Goal: Task Accomplishment & Management: Complete application form

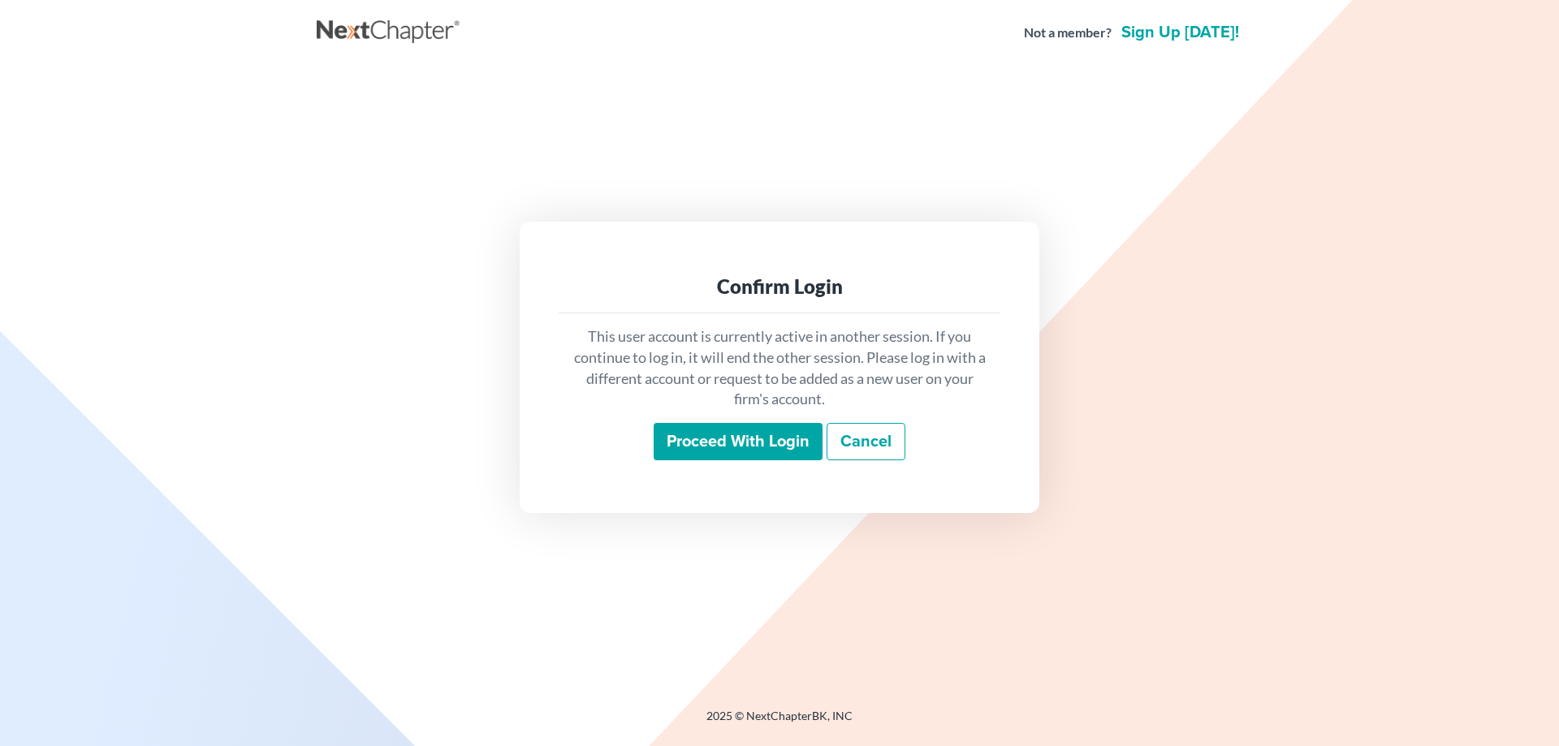
click at [748, 444] on input "Proceed with login" at bounding box center [738, 441] width 169 height 37
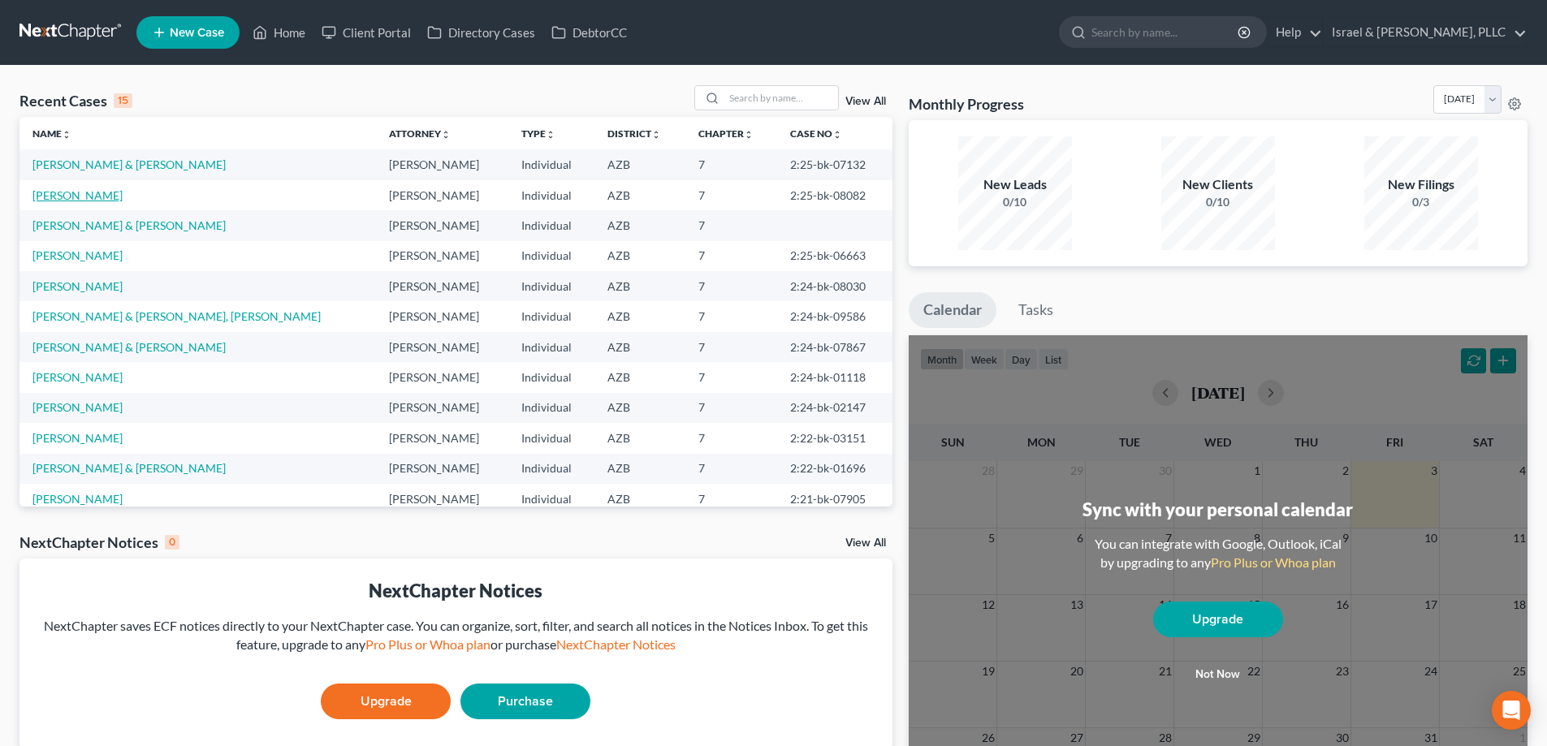
click at [94, 199] on link "[PERSON_NAME]" at bounding box center [77, 195] width 90 height 14
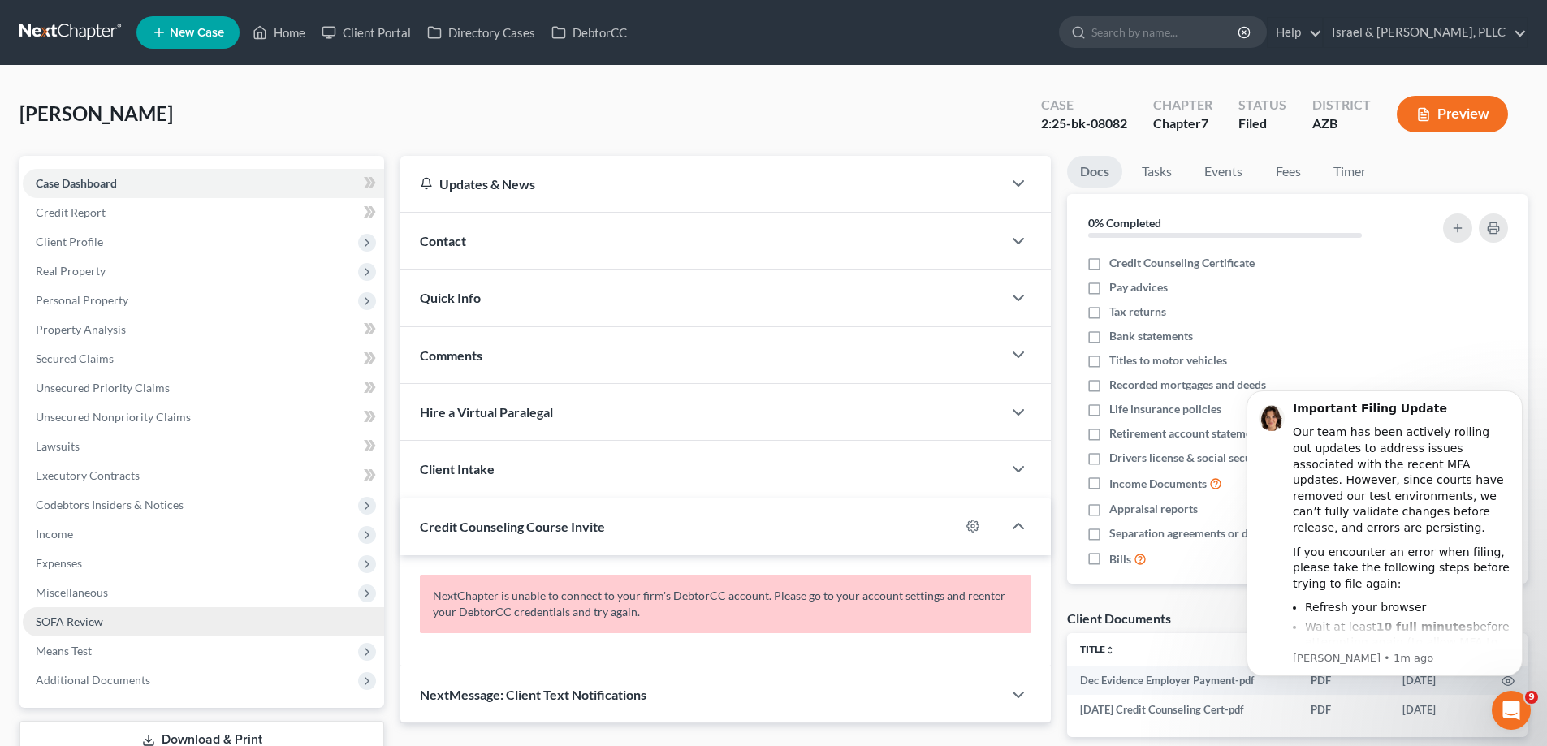
click at [81, 629] on link "SOFA Review" at bounding box center [203, 621] width 361 height 29
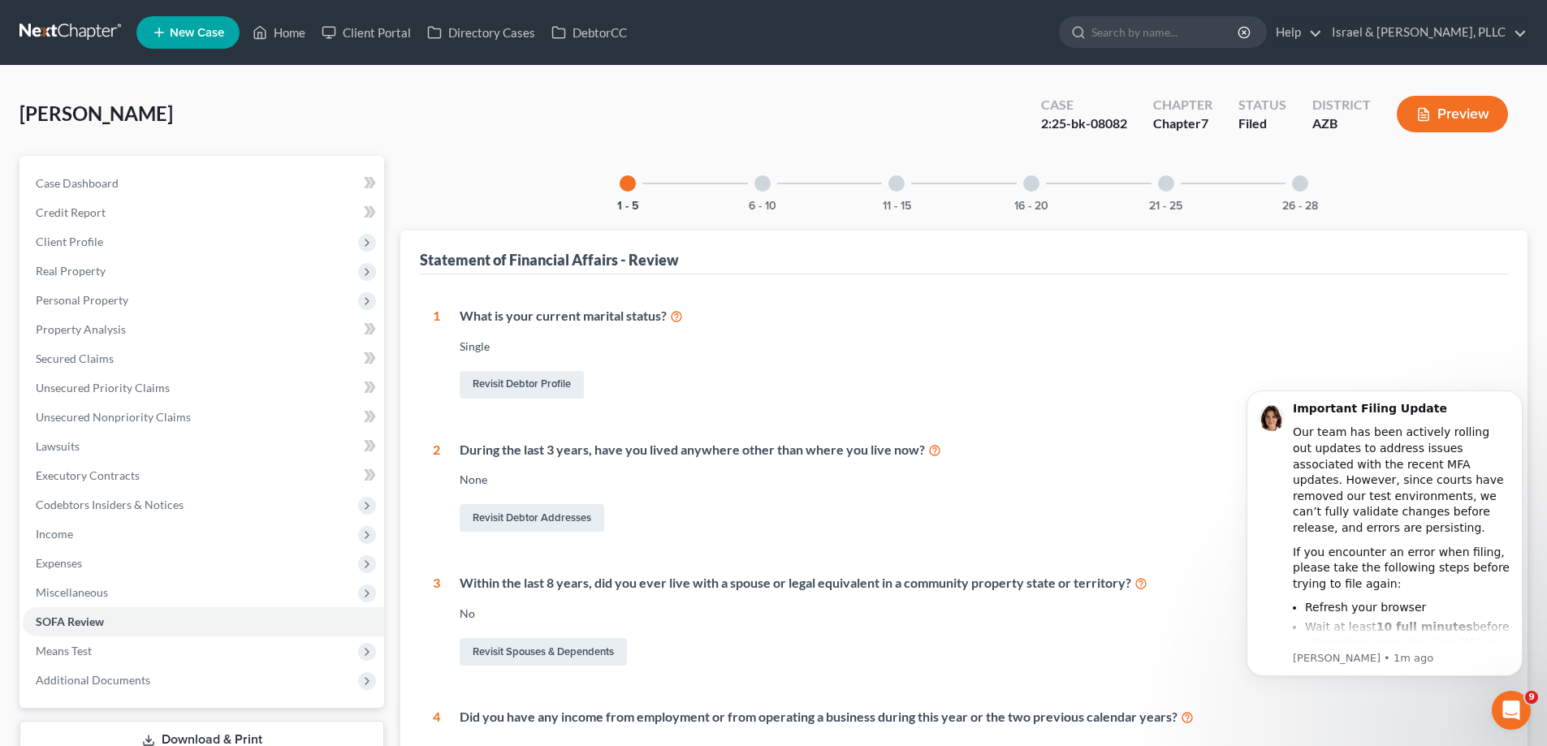
click at [1307, 187] on div at bounding box center [1300, 183] width 16 height 16
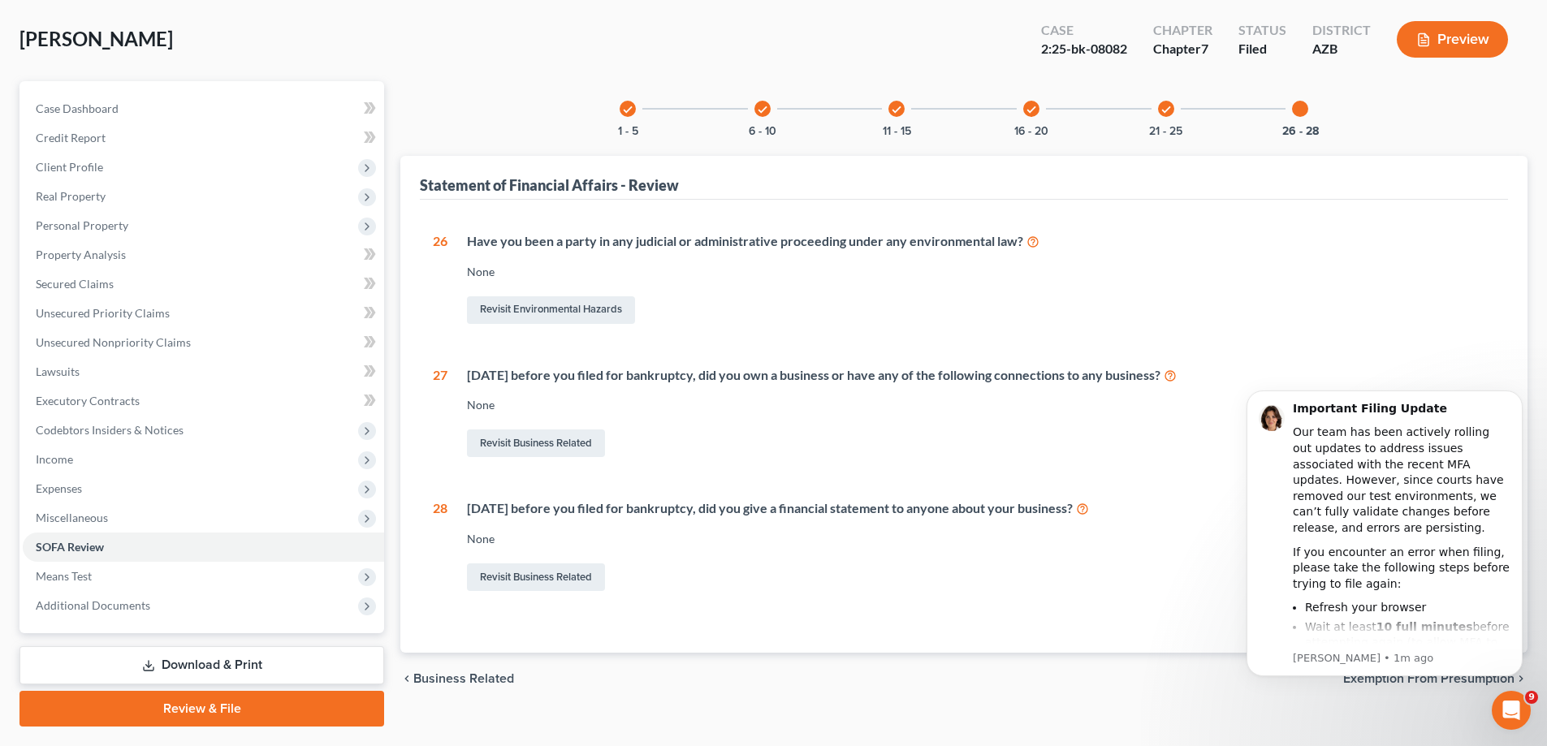
scroll to position [36, 0]
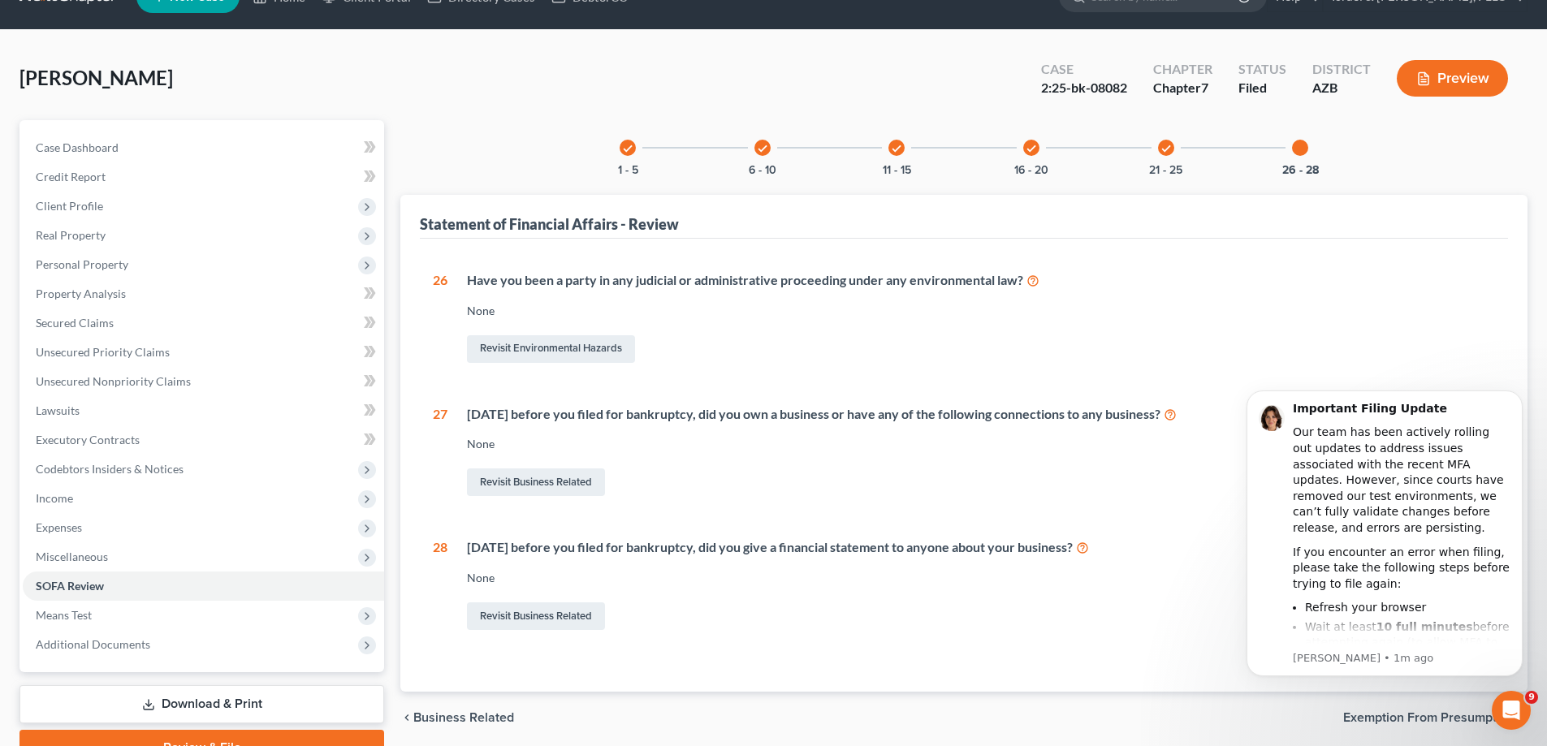
click at [1168, 151] on icon "check" at bounding box center [1165, 148] width 11 height 11
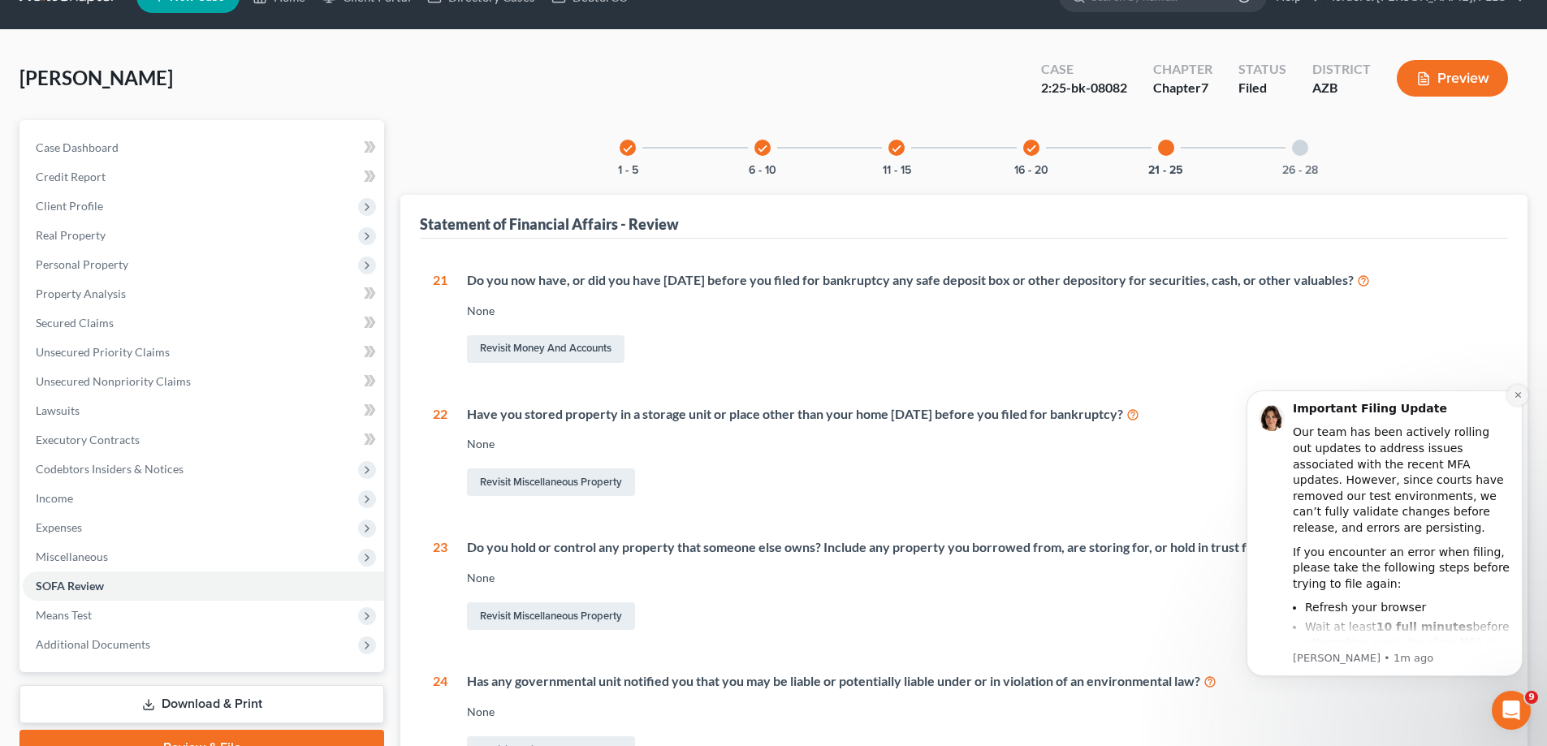
click at [1514, 389] on button "Dismiss notification" at bounding box center [1517, 395] width 21 height 21
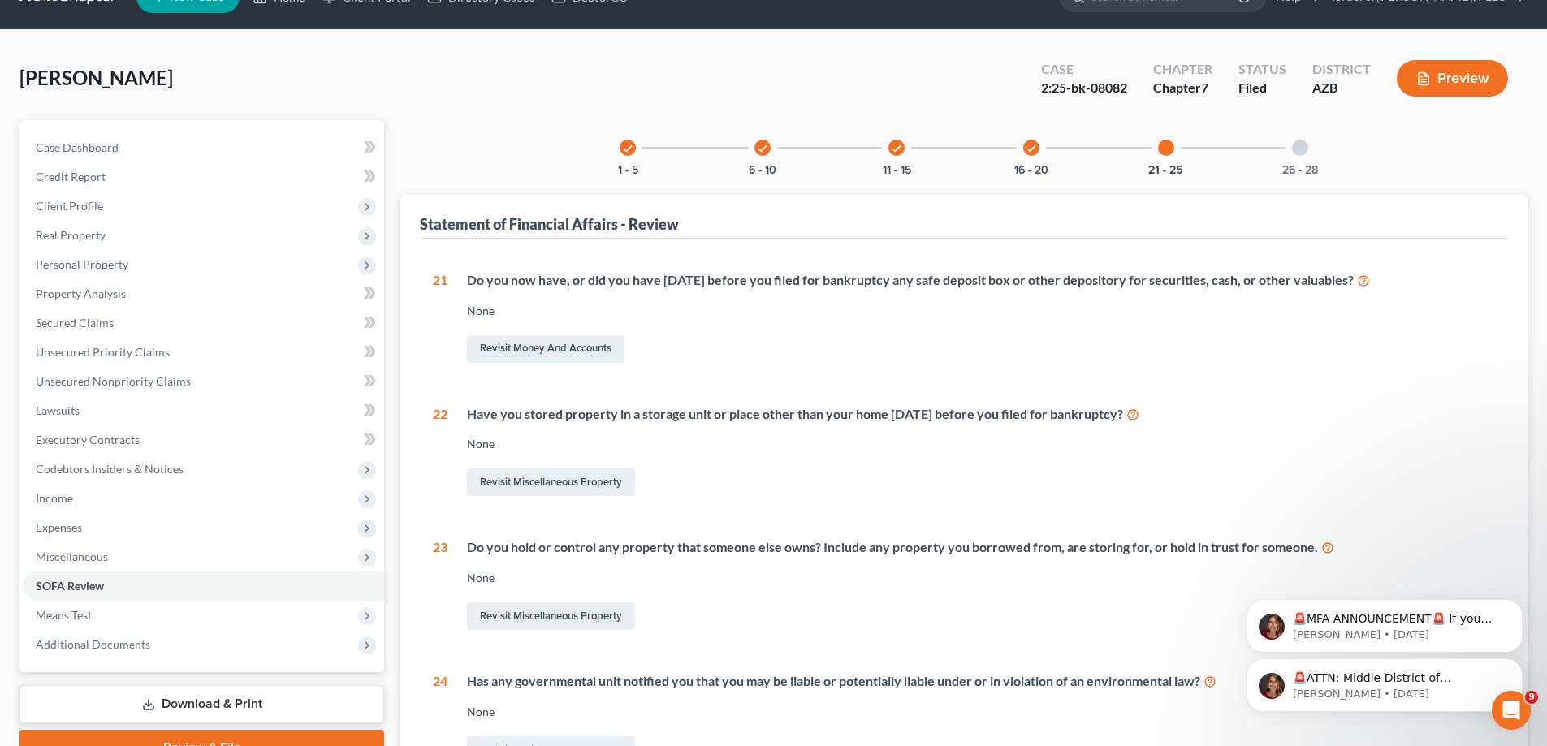
click at [1029, 151] on icon "check" at bounding box center [1031, 148] width 11 height 11
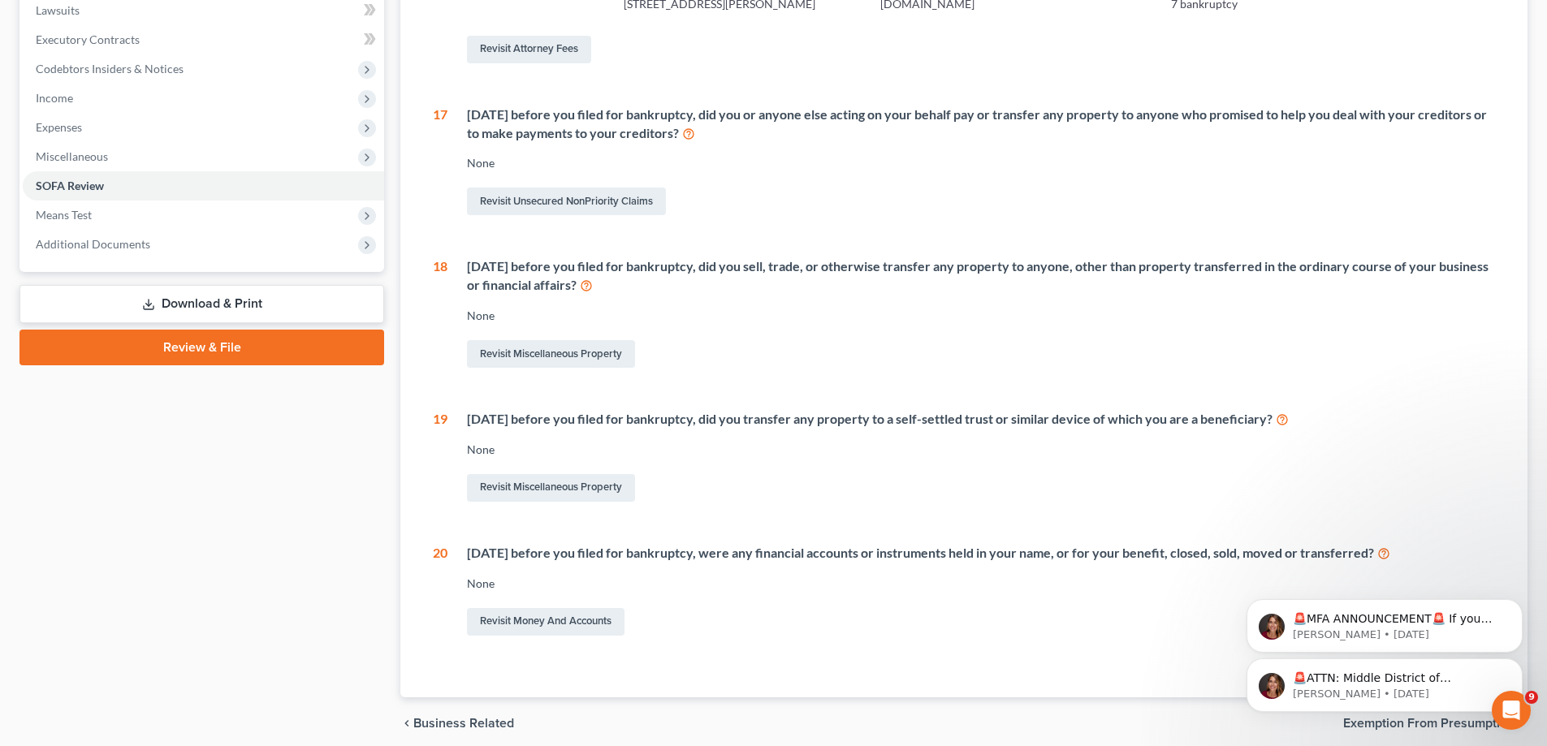
scroll to position [176, 0]
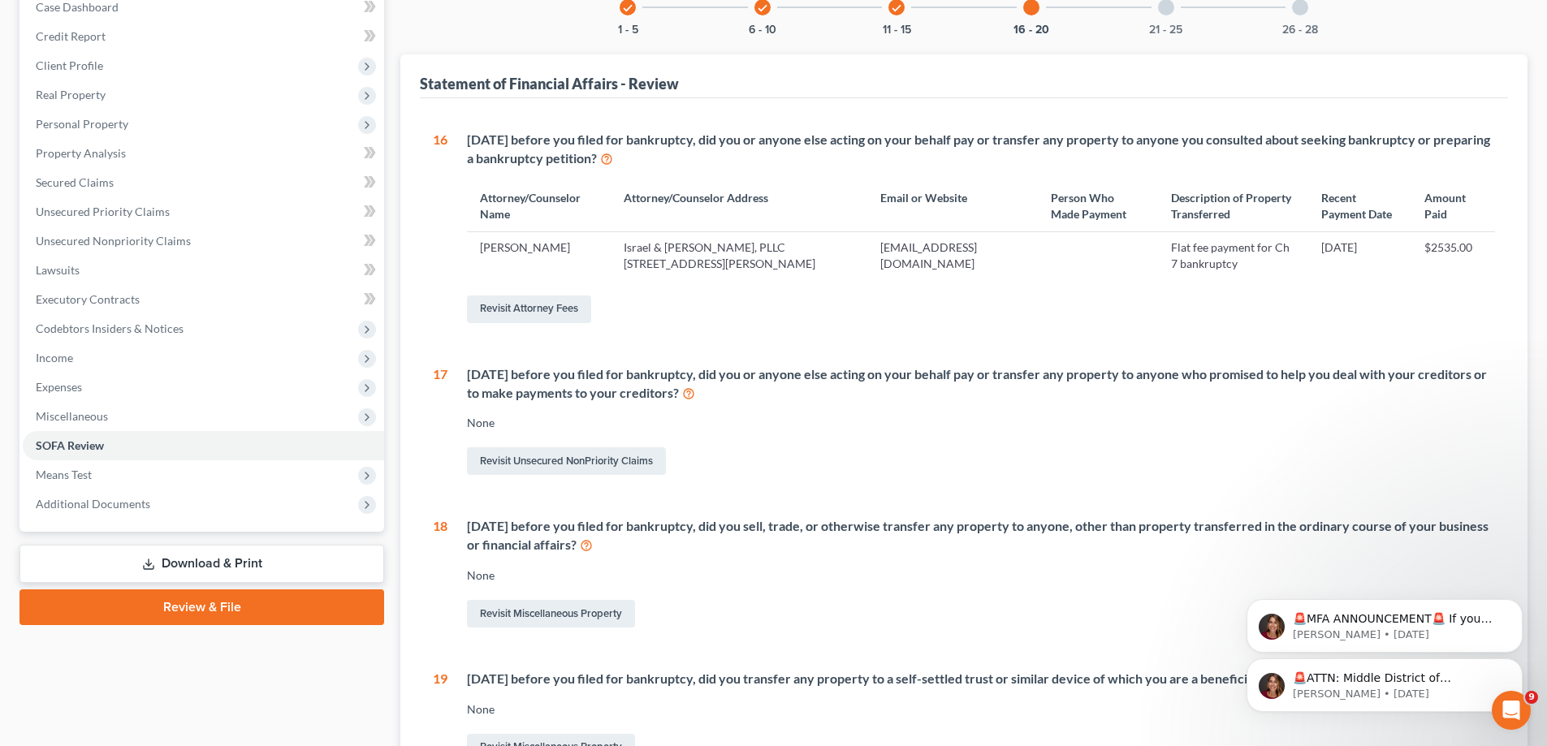
click at [896, 10] on icon "check" at bounding box center [896, 7] width 11 height 11
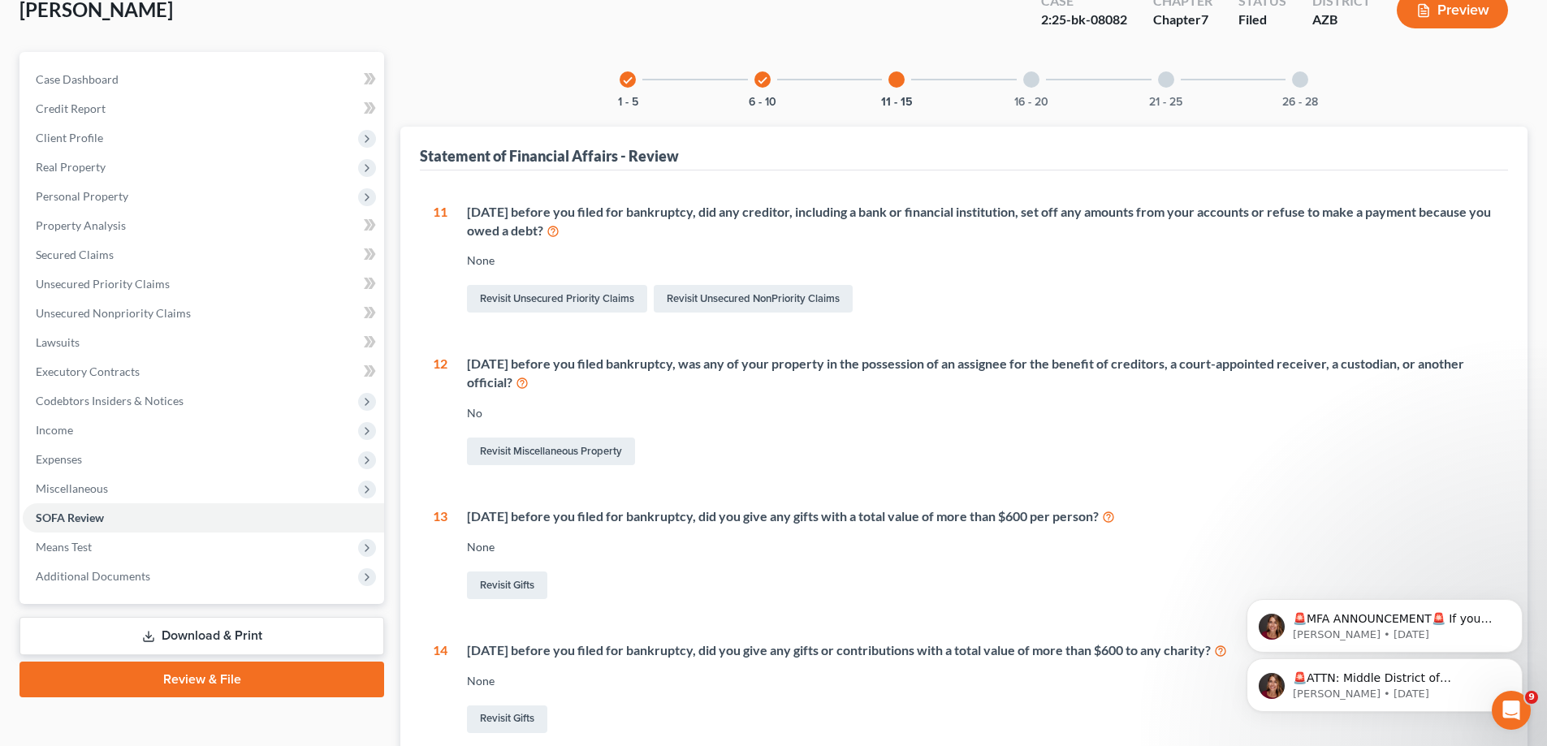
scroll to position [76, 0]
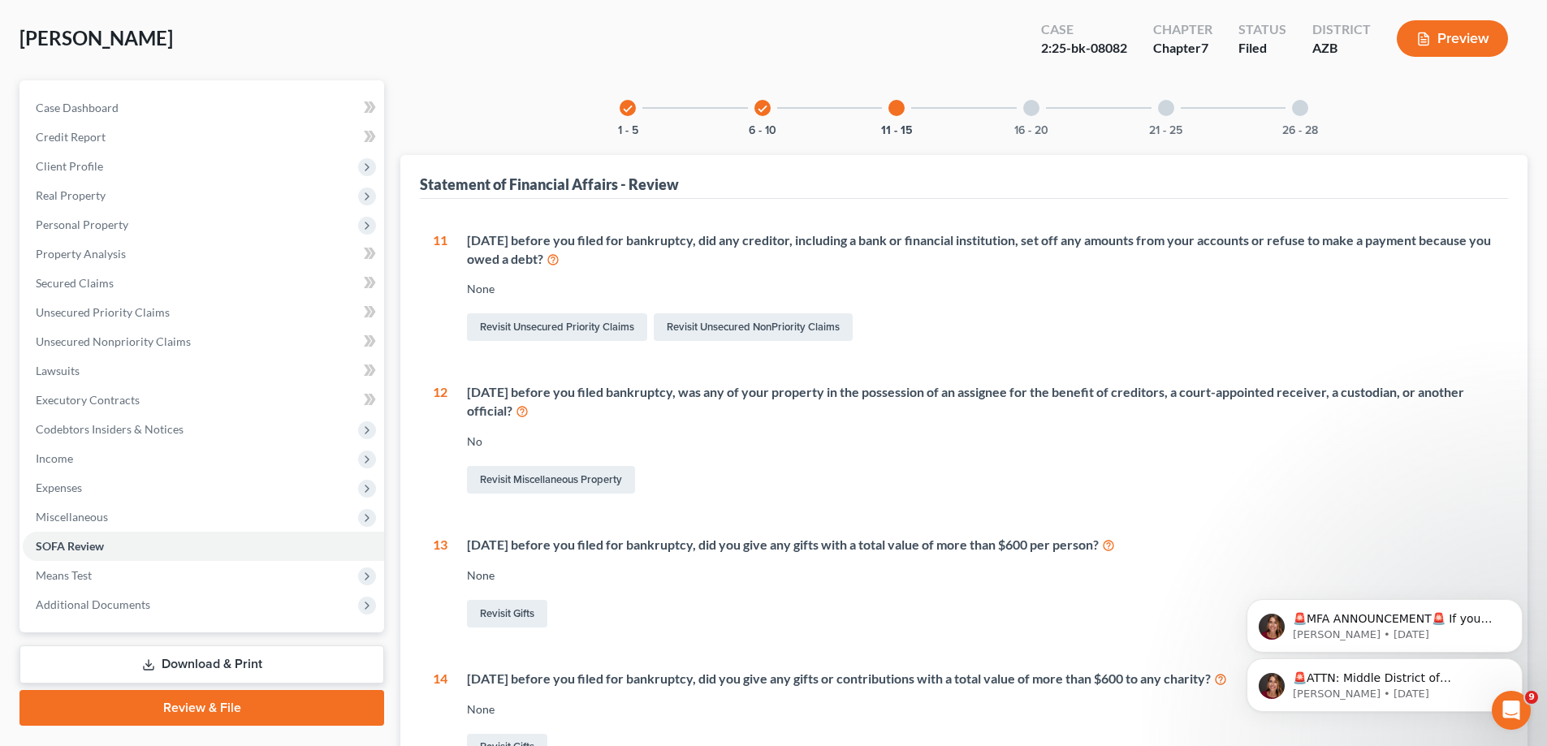
click at [904, 111] on div at bounding box center [896, 108] width 16 height 16
click at [896, 110] on div at bounding box center [896, 108] width 16 height 16
click at [764, 109] on icon "check" at bounding box center [762, 108] width 11 height 11
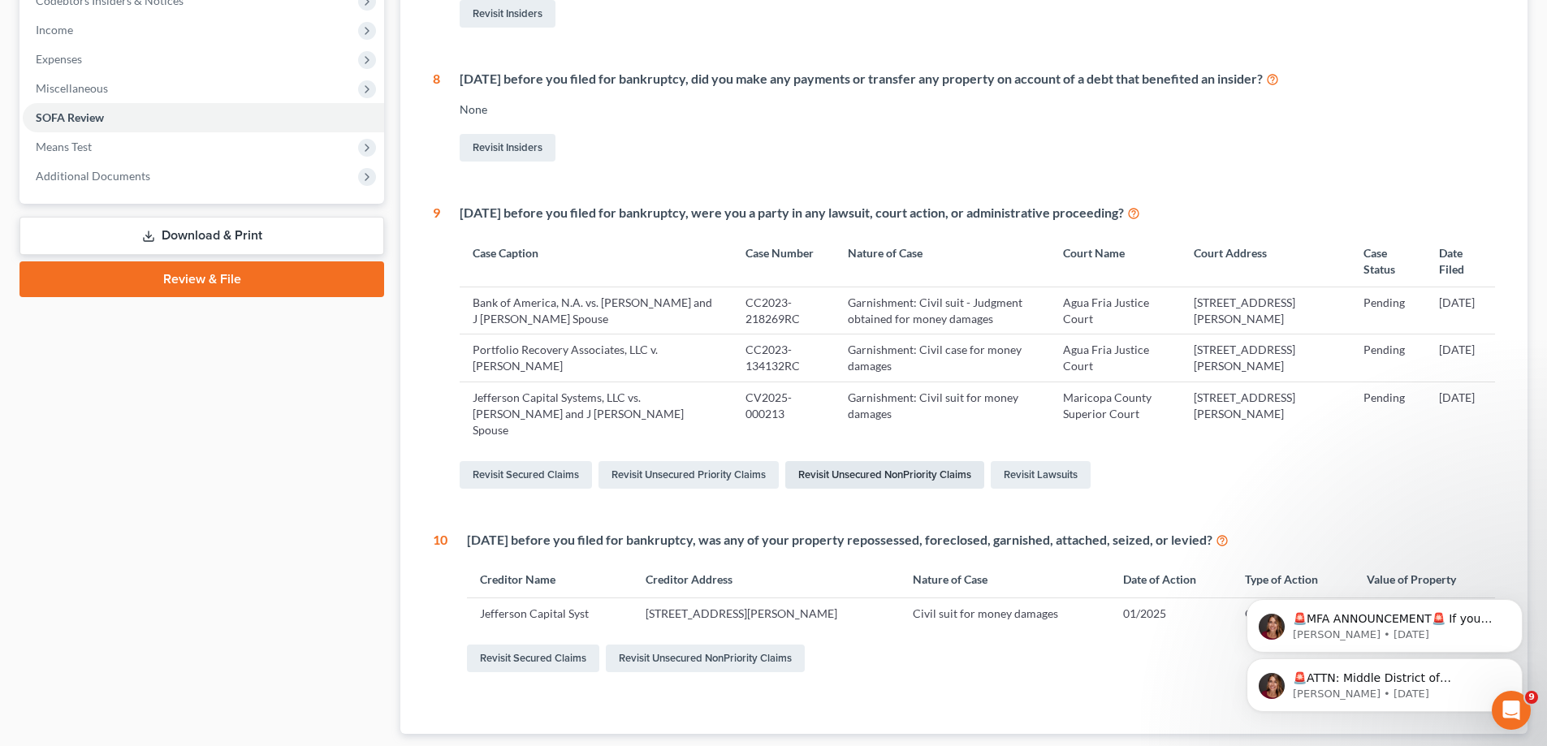
scroll to position [590, 0]
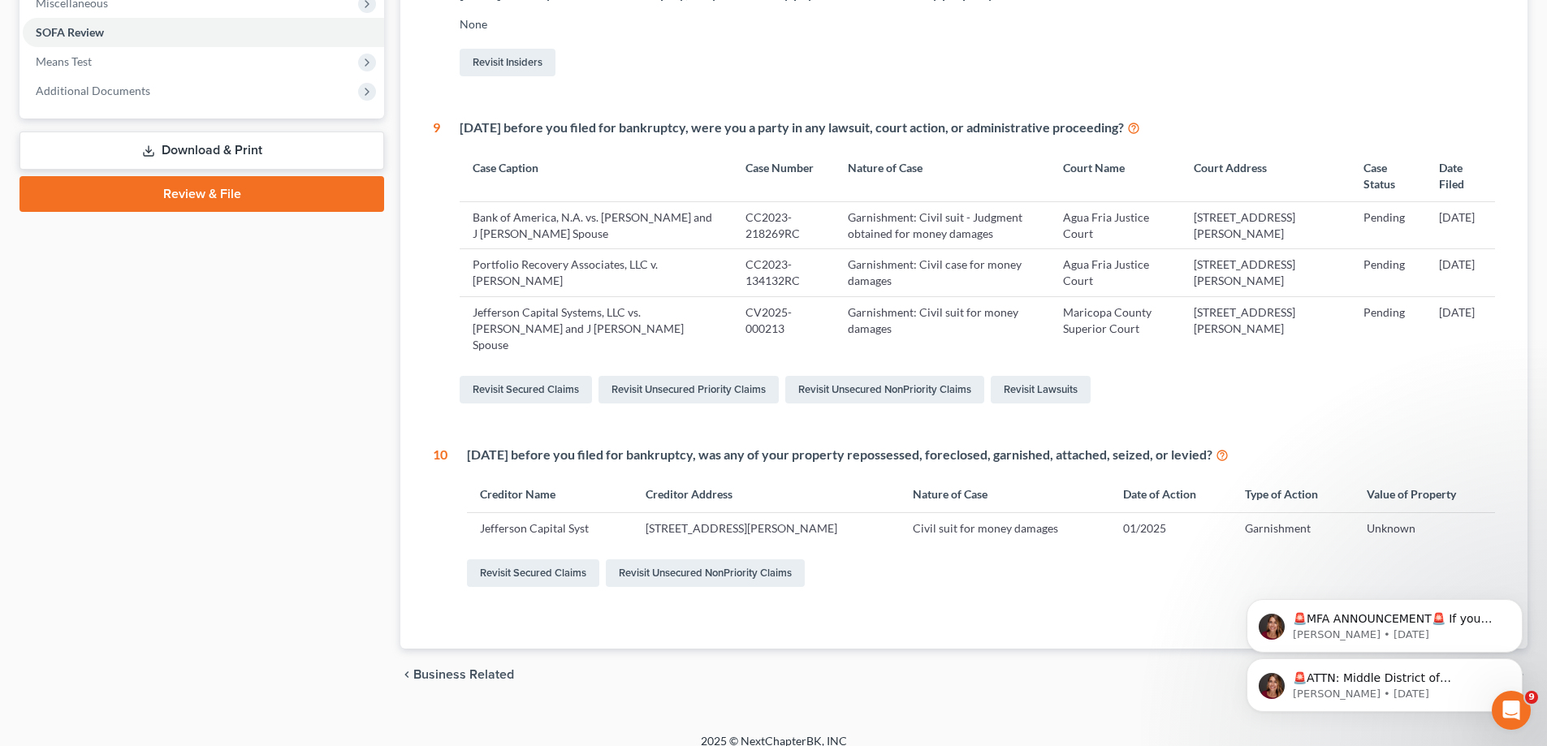
click at [482, 668] on span "Business Related" at bounding box center [463, 674] width 101 height 13
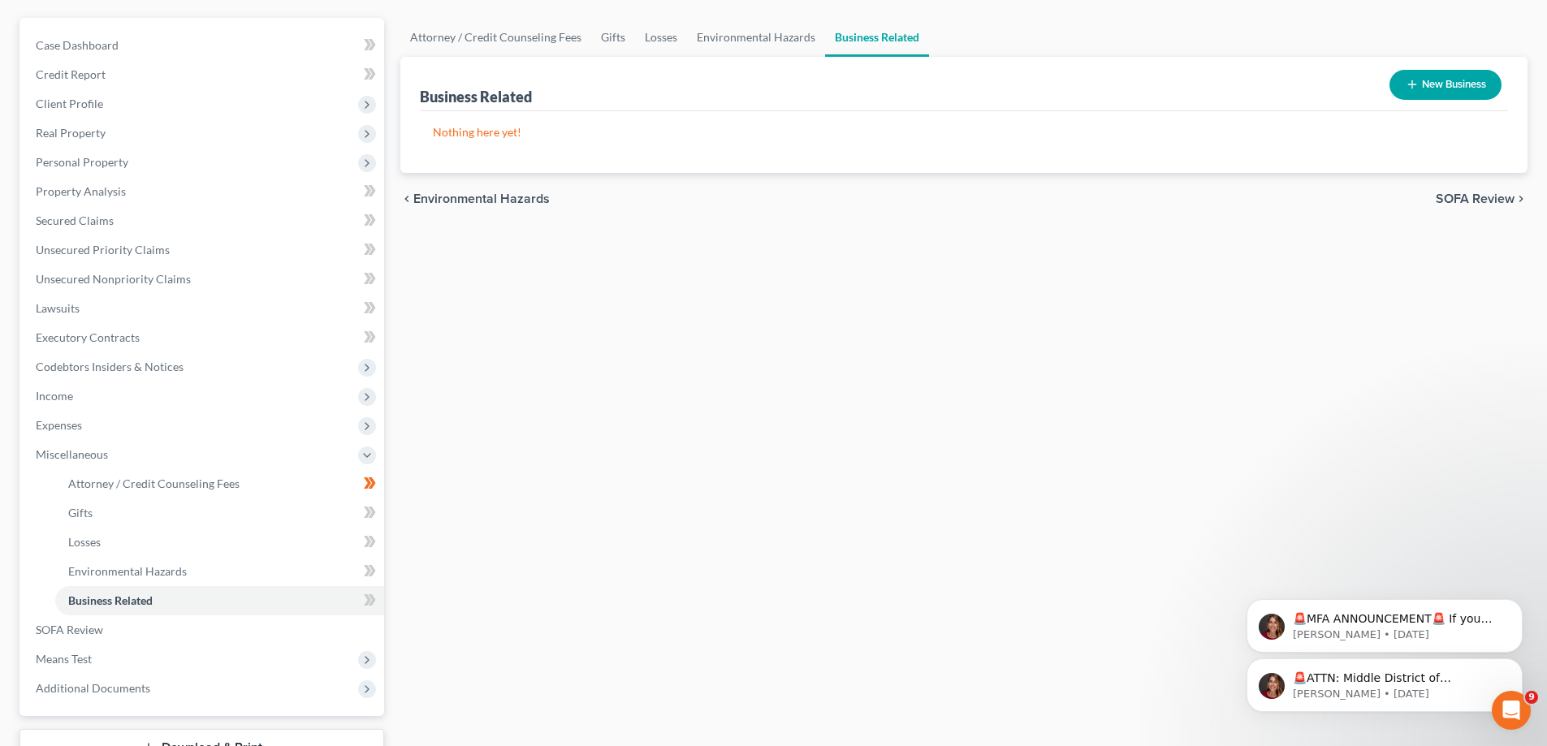
scroll to position [162, 0]
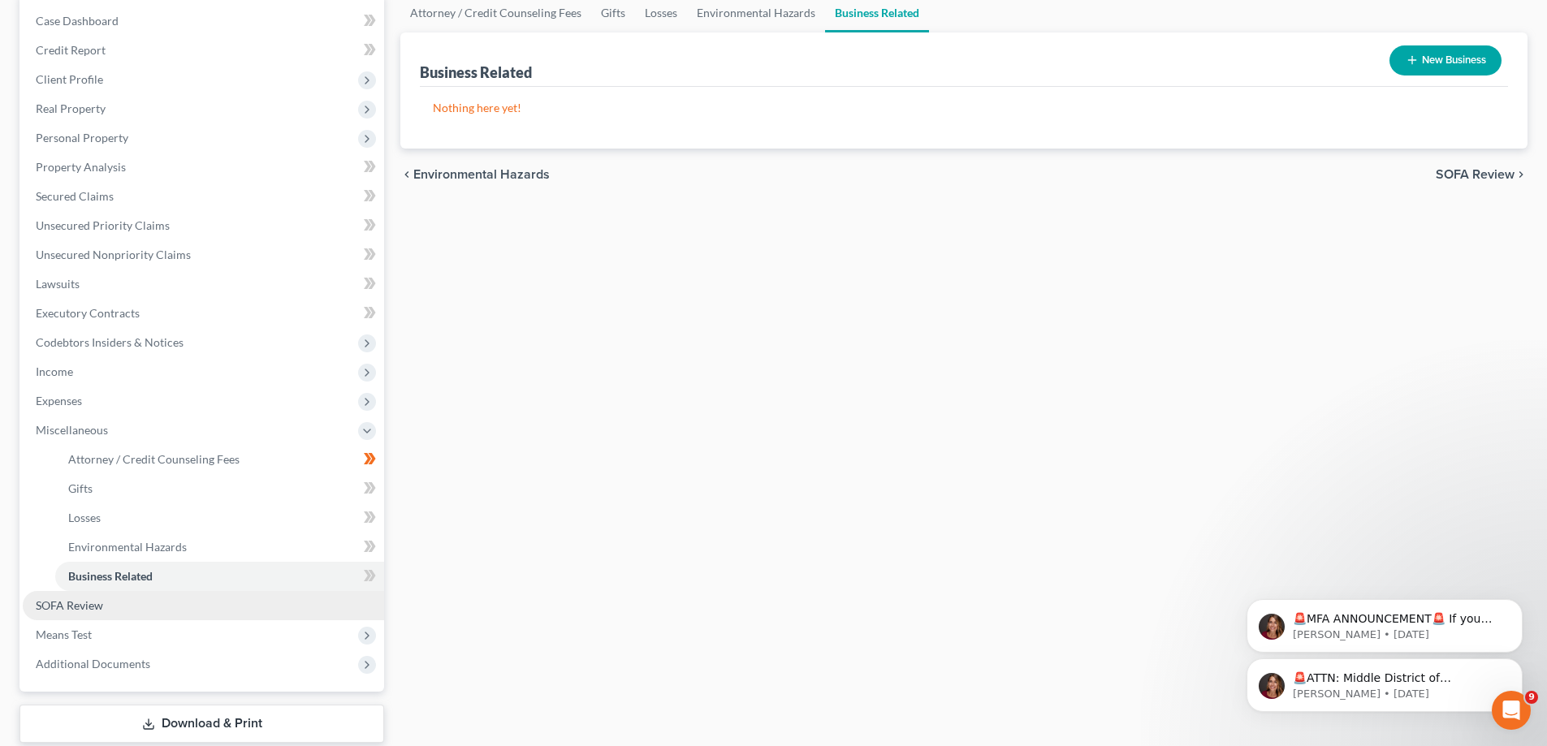
click at [93, 607] on span "SOFA Review" at bounding box center [69, 605] width 67 height 14
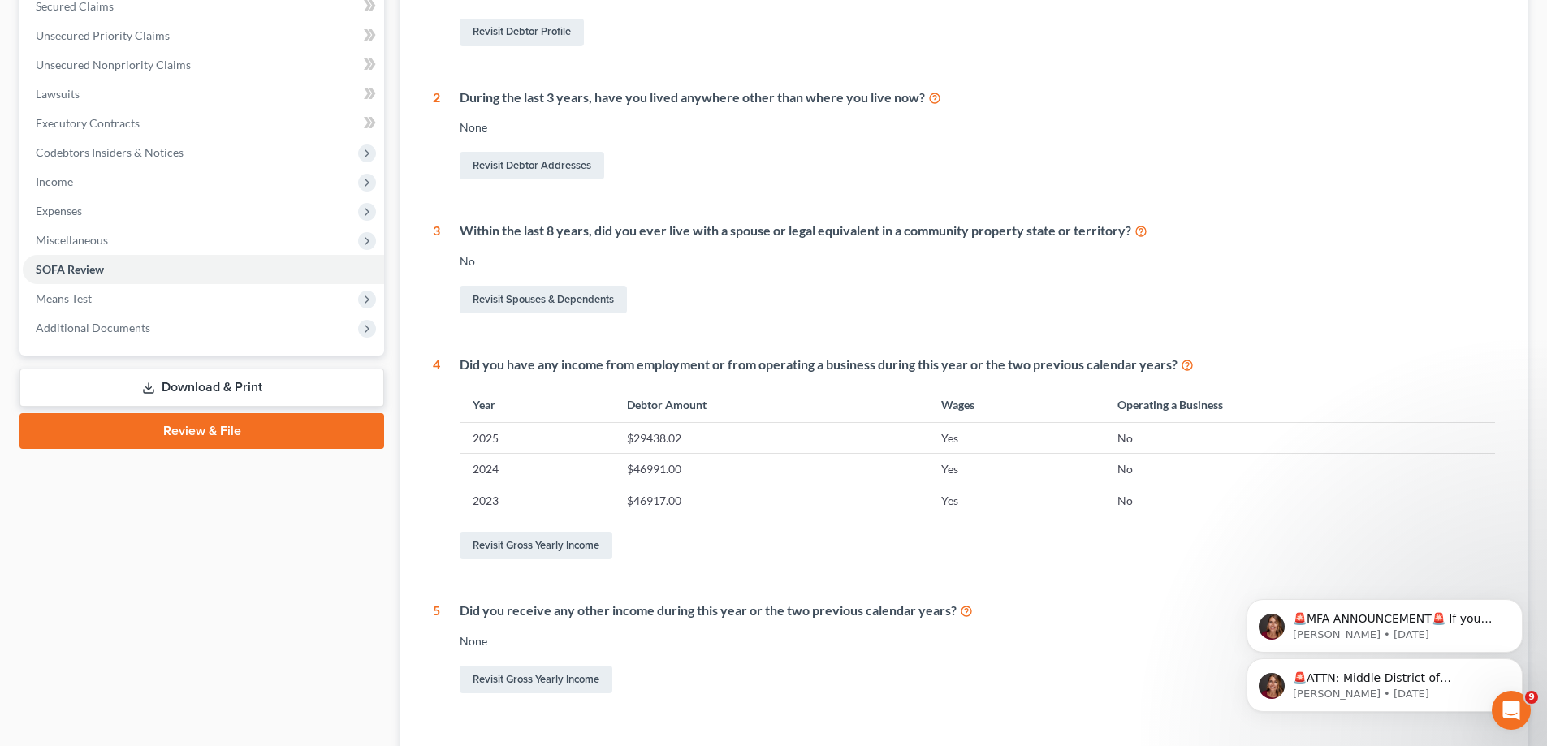
scroll to position [162, 0]
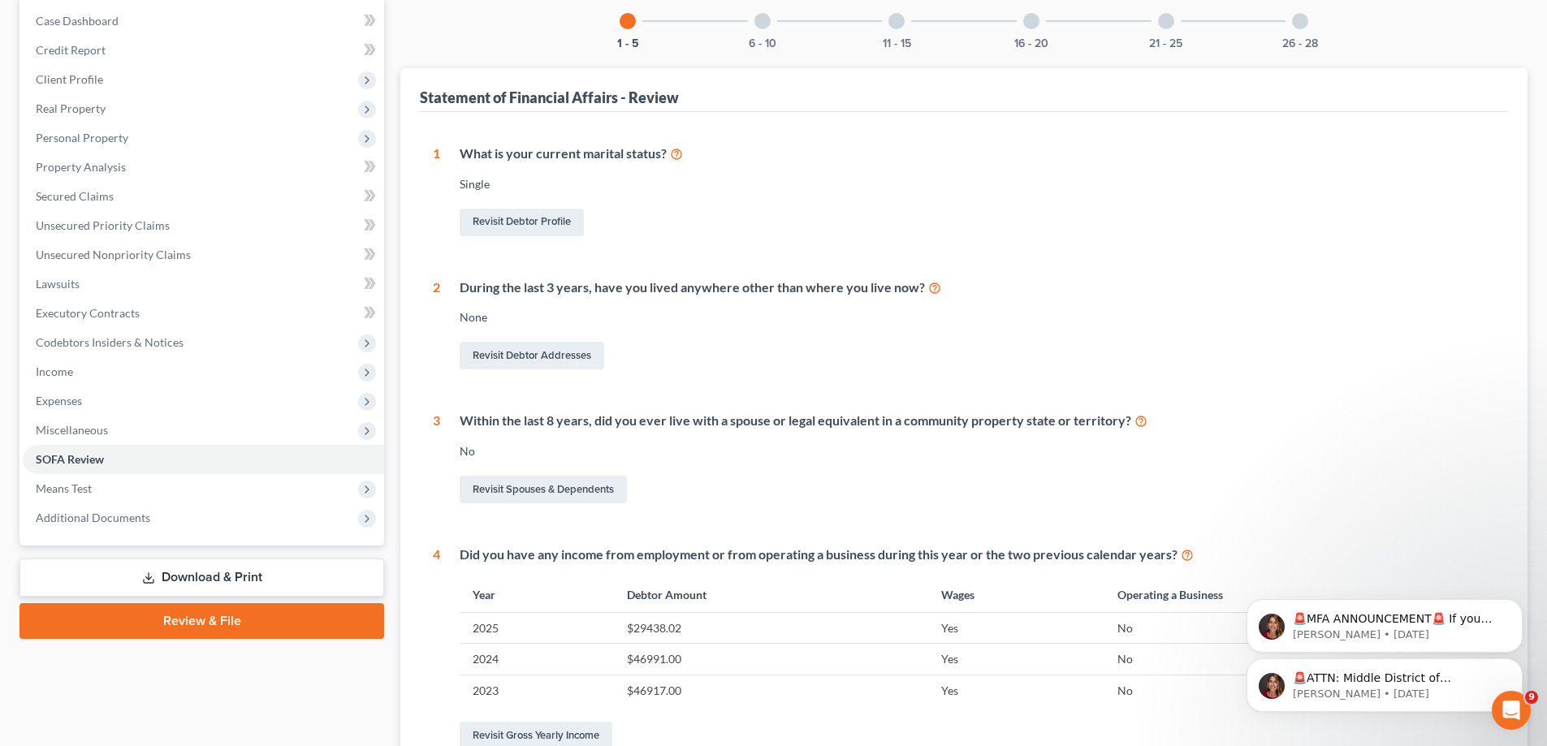
click at [758, 14] on div at bounding box center [762, 21] width 16 height 16
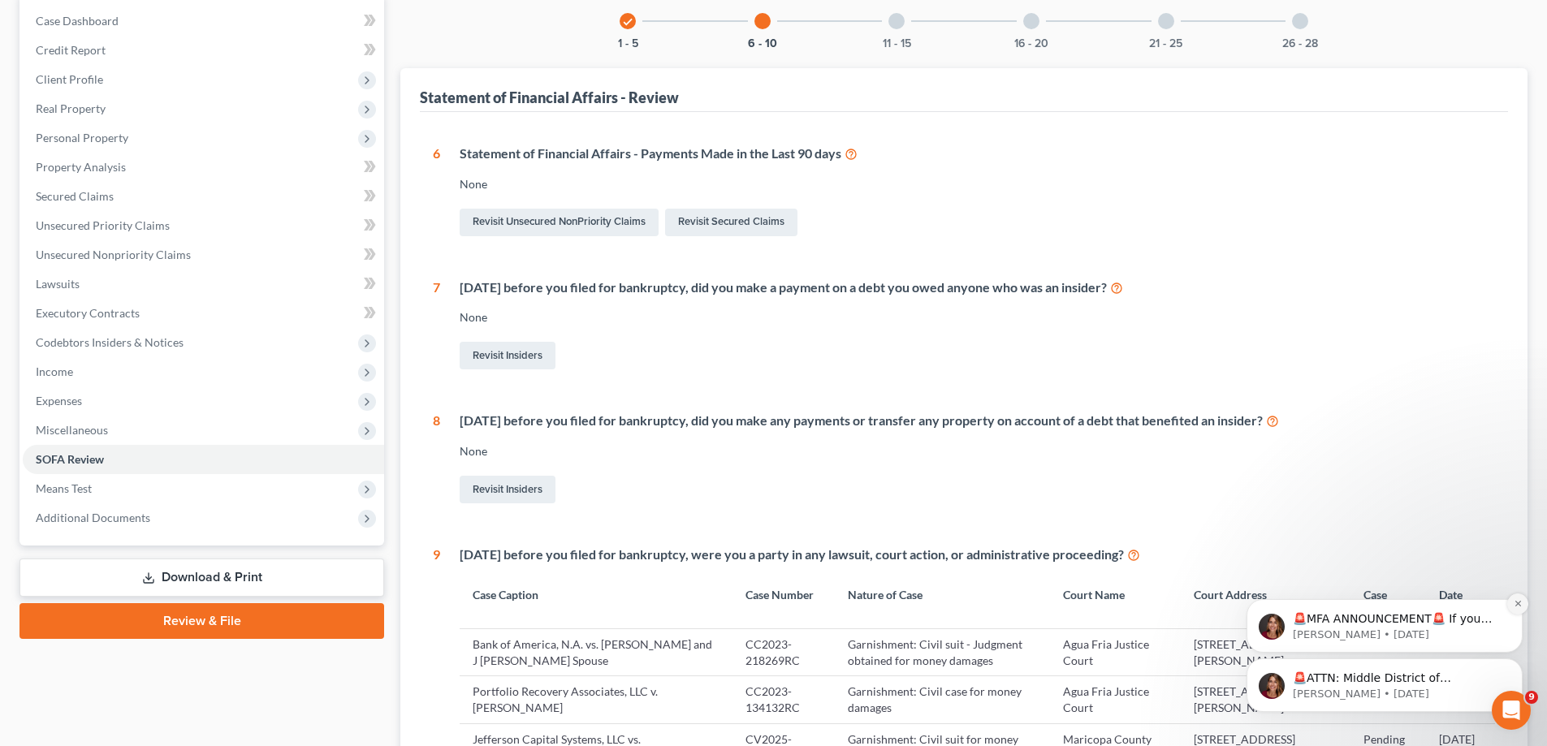
click at [1523, 602] on button "Dismiss notification" at bounding box center [1517, 604] width 21 height 21
click at [1514, 663] on icon "Dismiss notification" at bounding box center [1518, 663] width 9 height 9
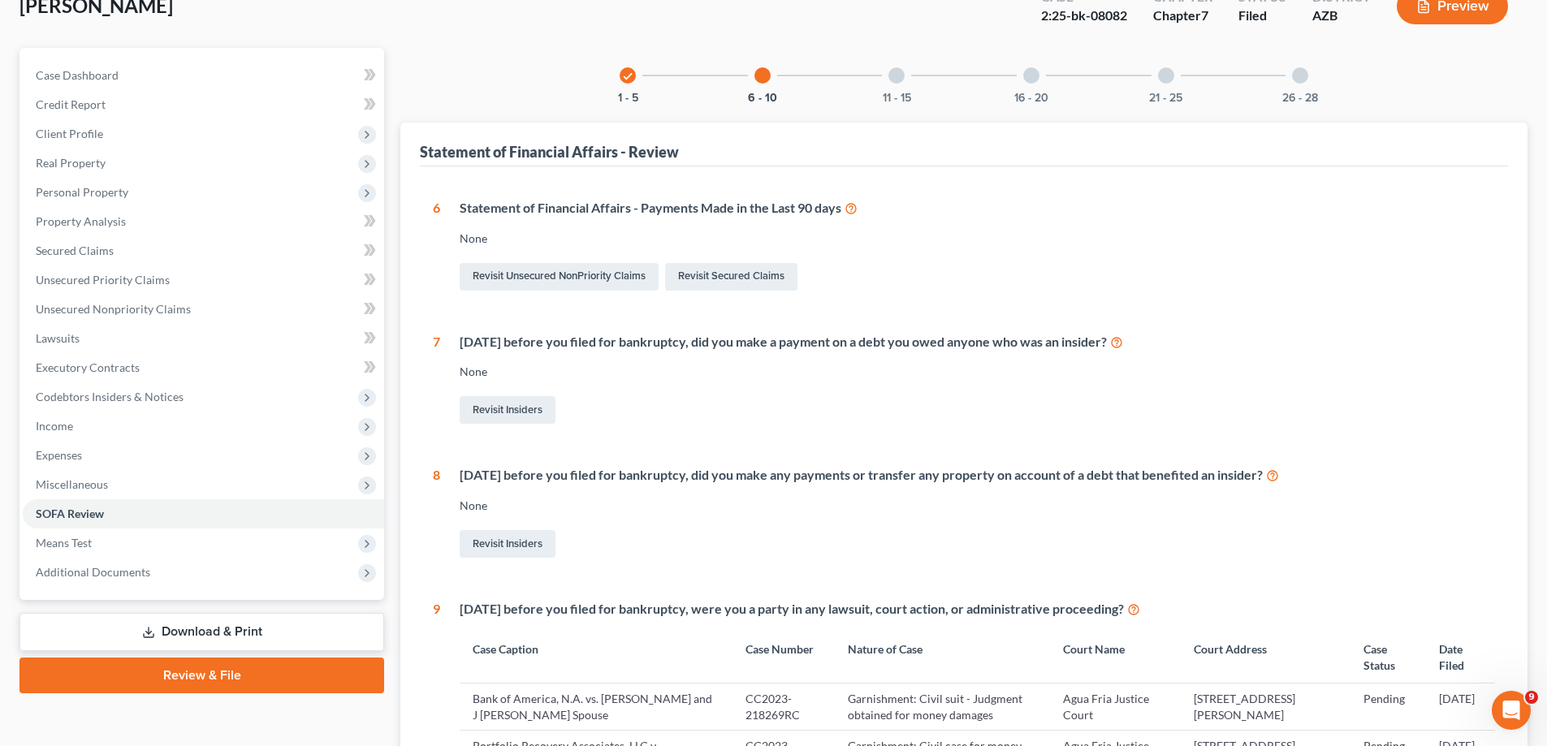
scroll to position [102, 0]
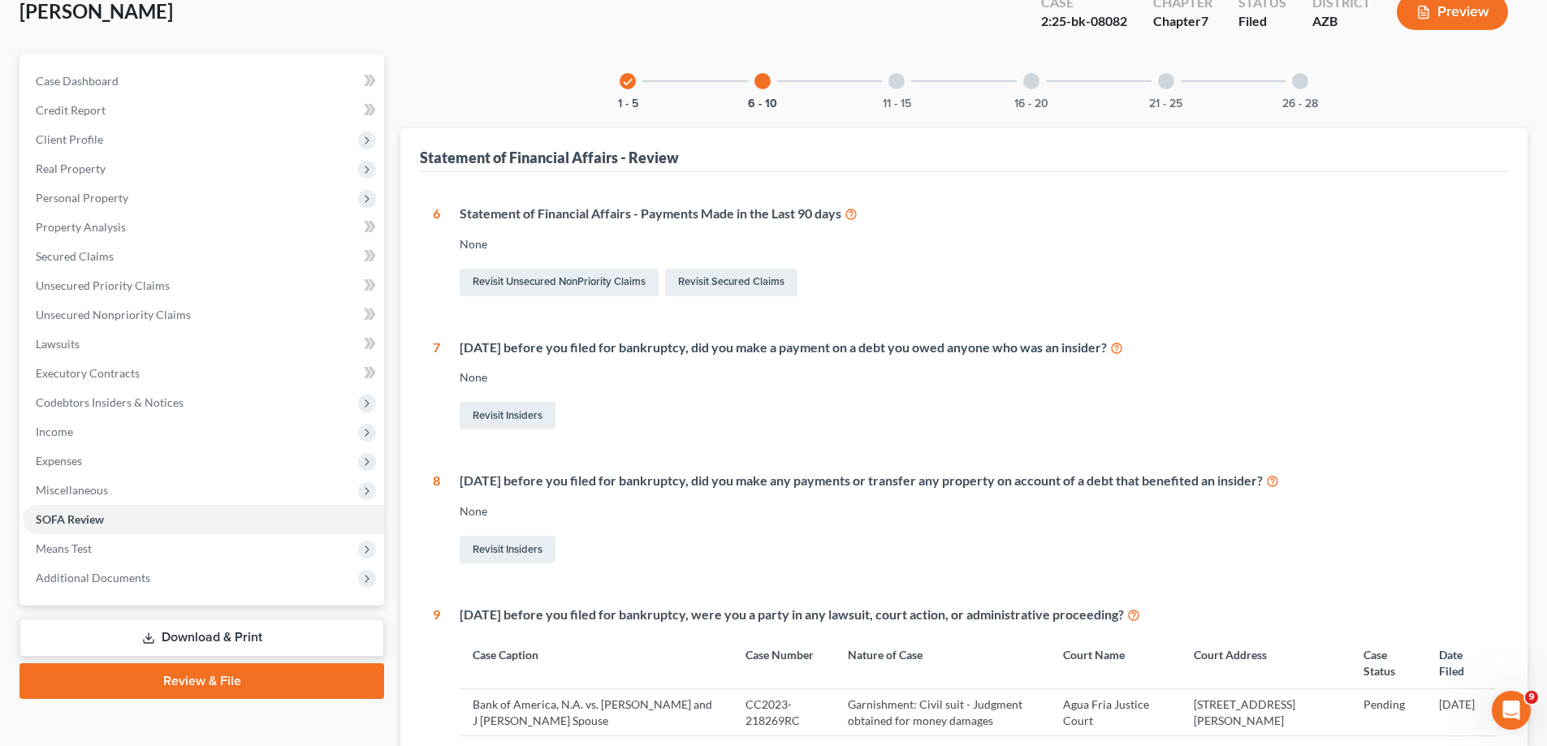
click at [761, 80] on div at bounding box center [762, 81] width 16 height 16
click at [895, 88] on div at bounding box center [896, 81] width 16 height 16
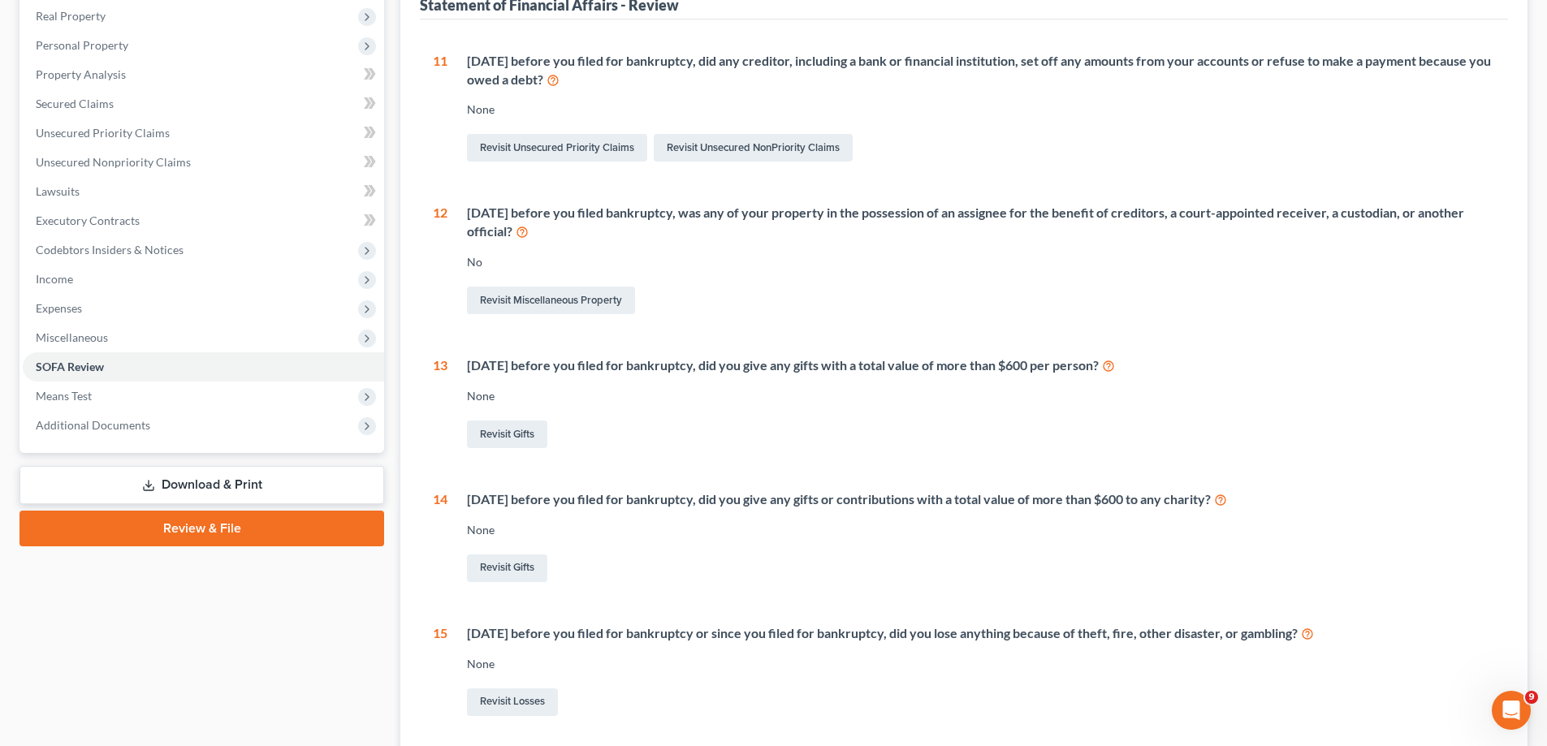
scroll to position [76, 0]
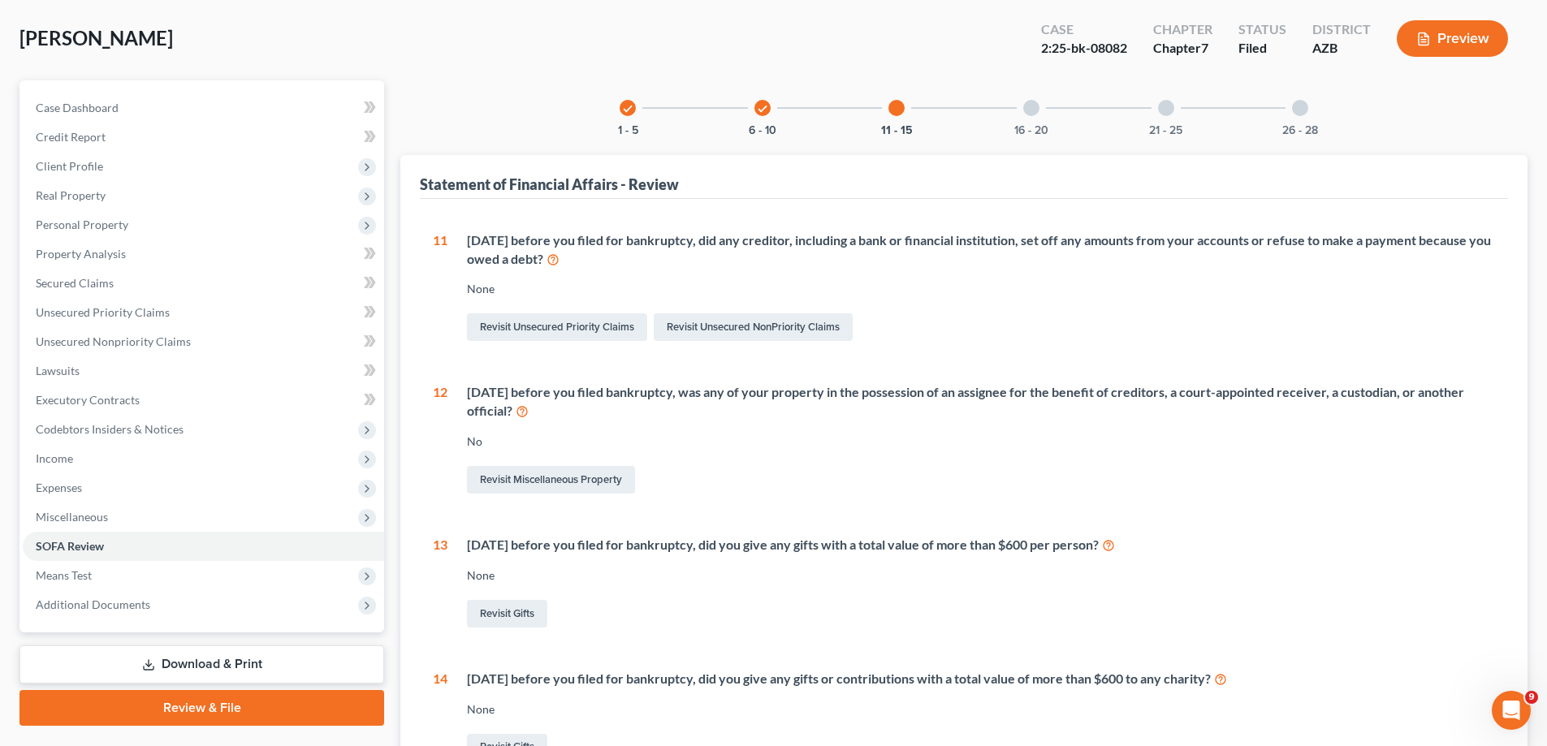
click at [1038, 109] on div at bounding box center [1031, 108] width 16 height 16
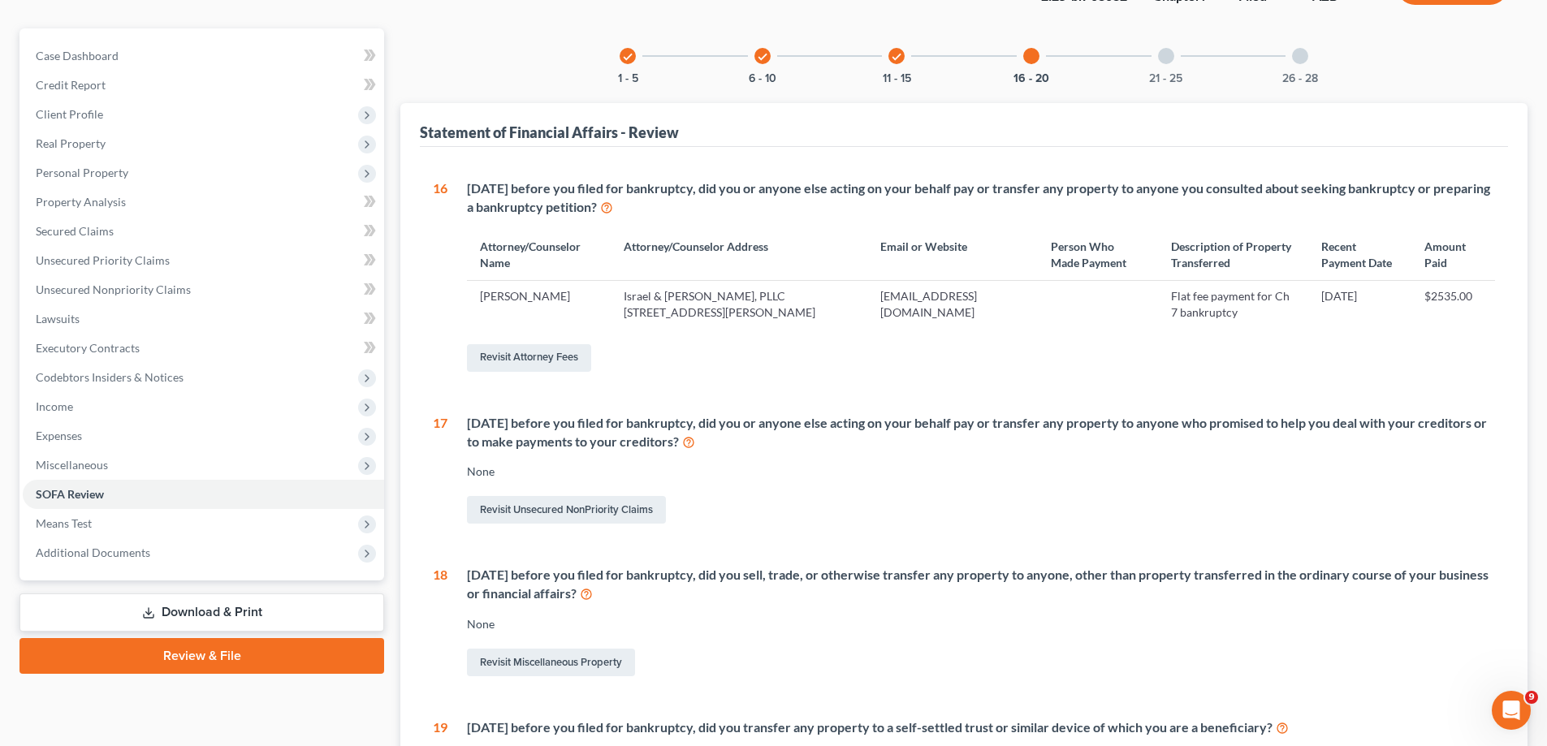
scroll to position [95, 0]
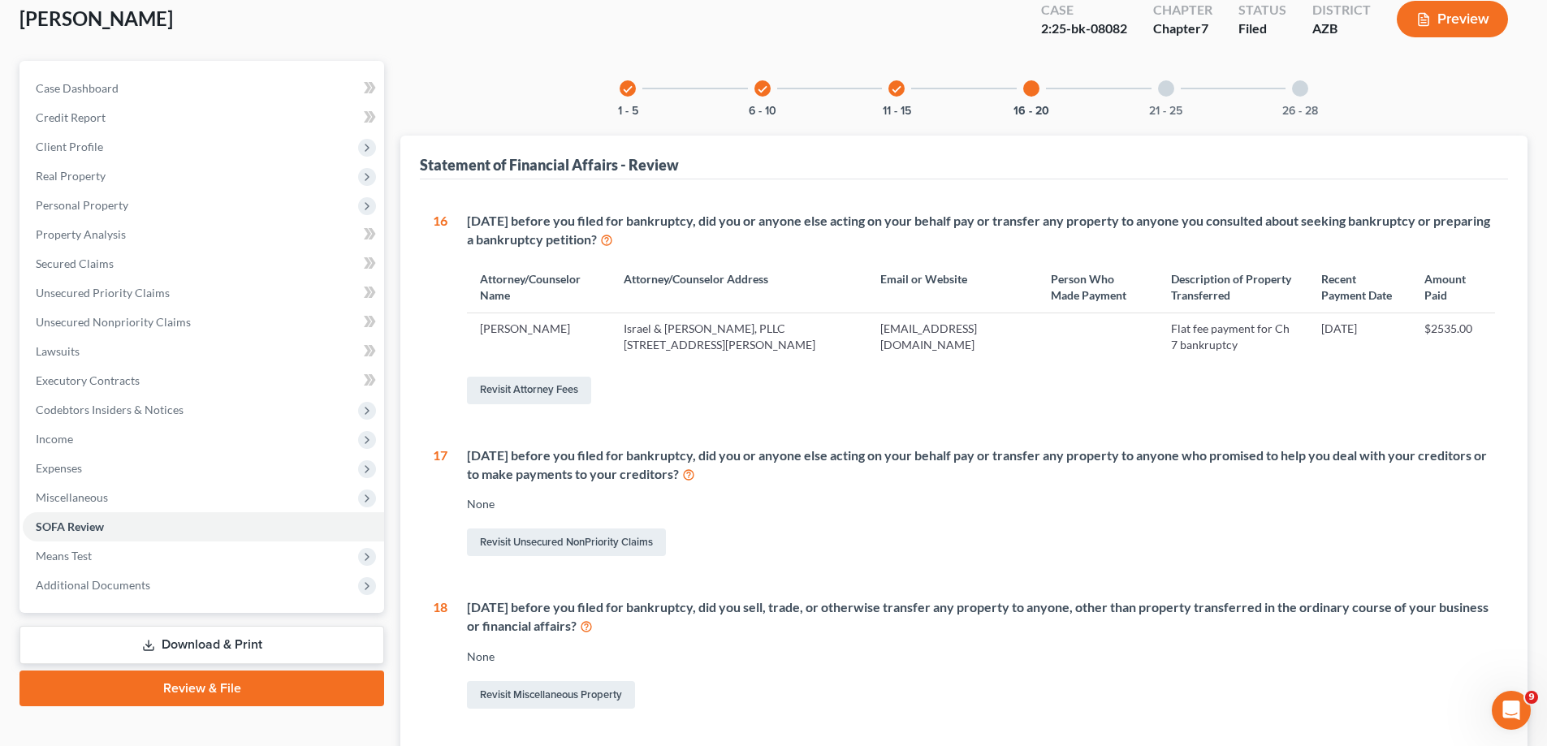
click at [1167, 94] on div at bounding box center [1166, 88] width 16 height 16
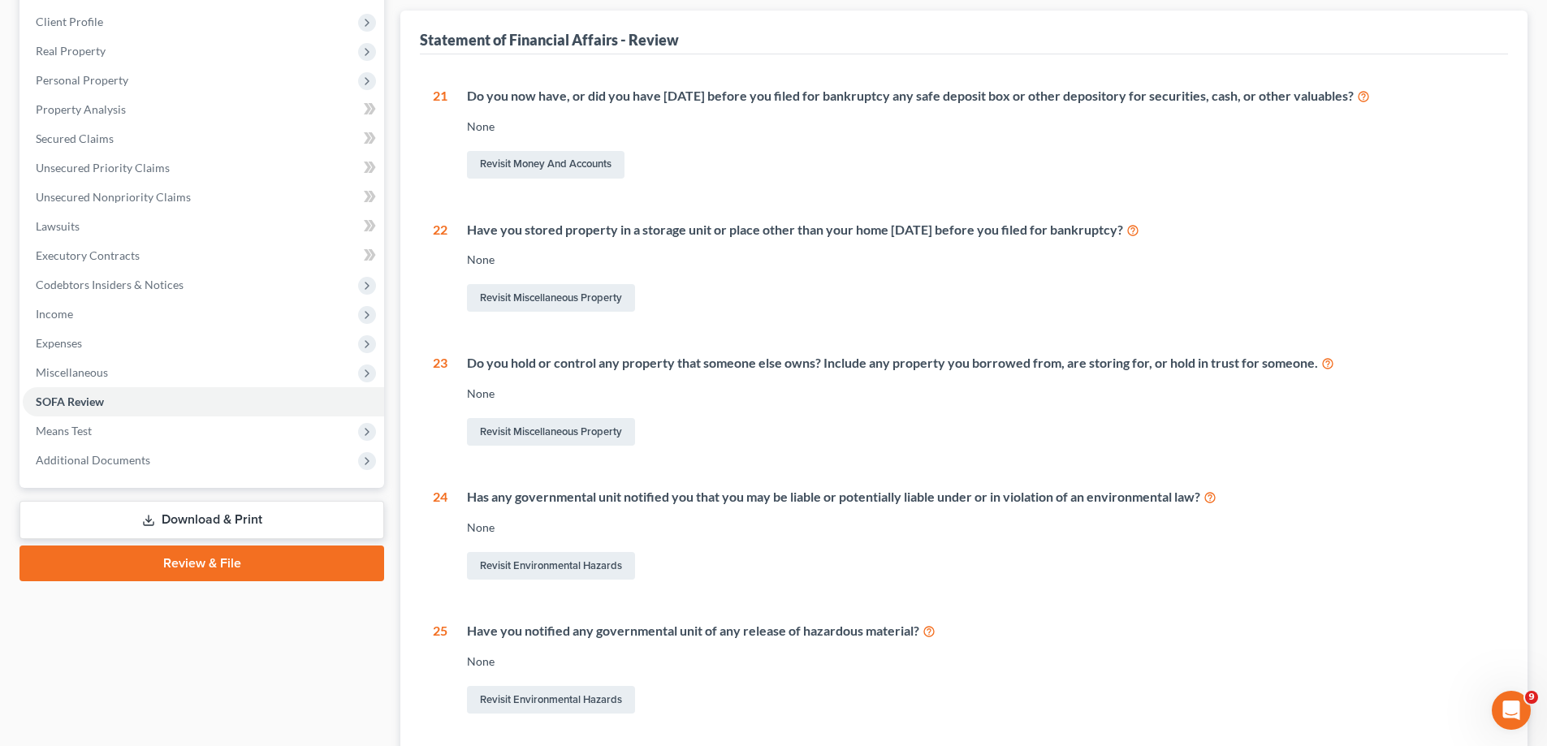
scroll to position [14, 0]
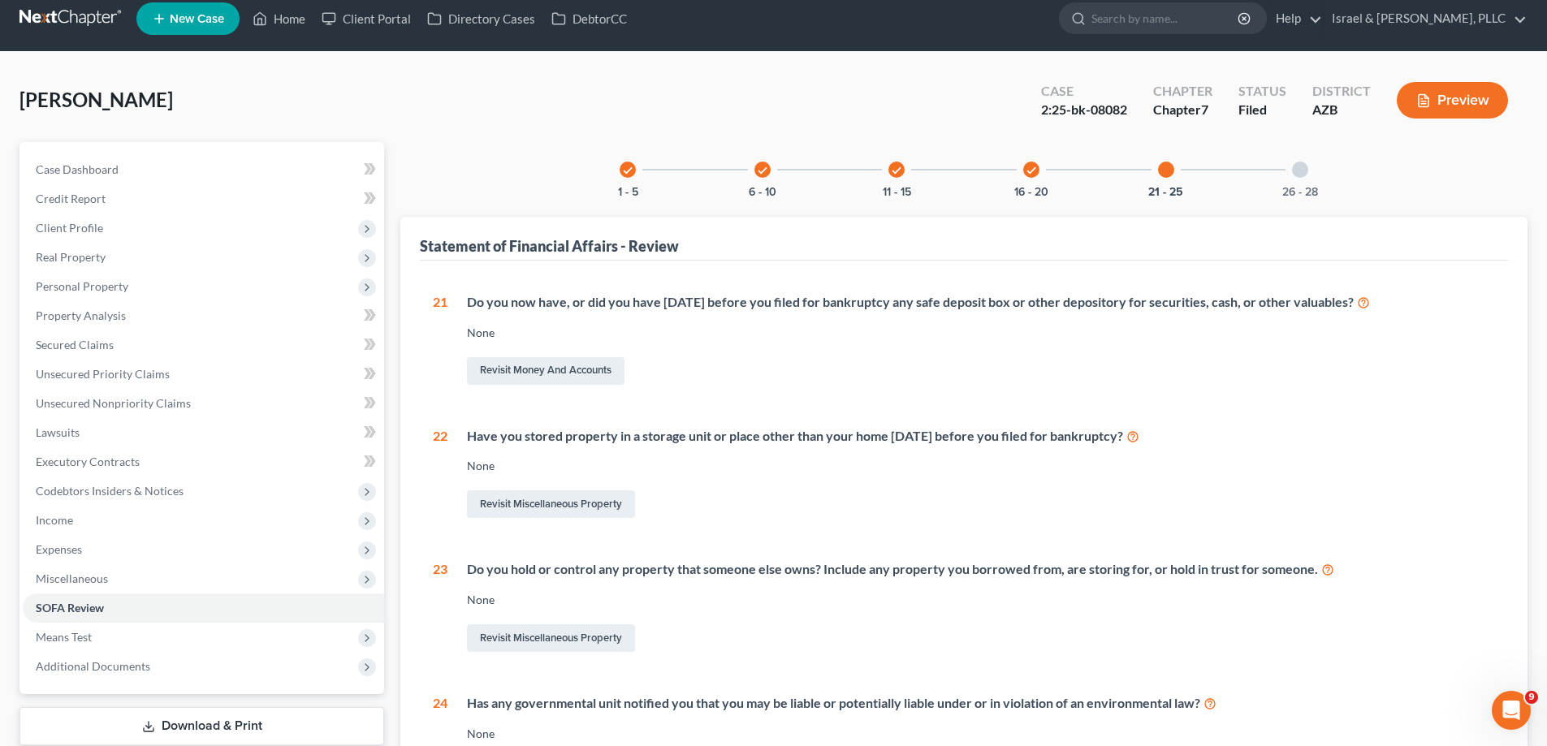
click at [1309, 171] on div "26 - 28" at bounding box center [1299, 169] width 55 height 55
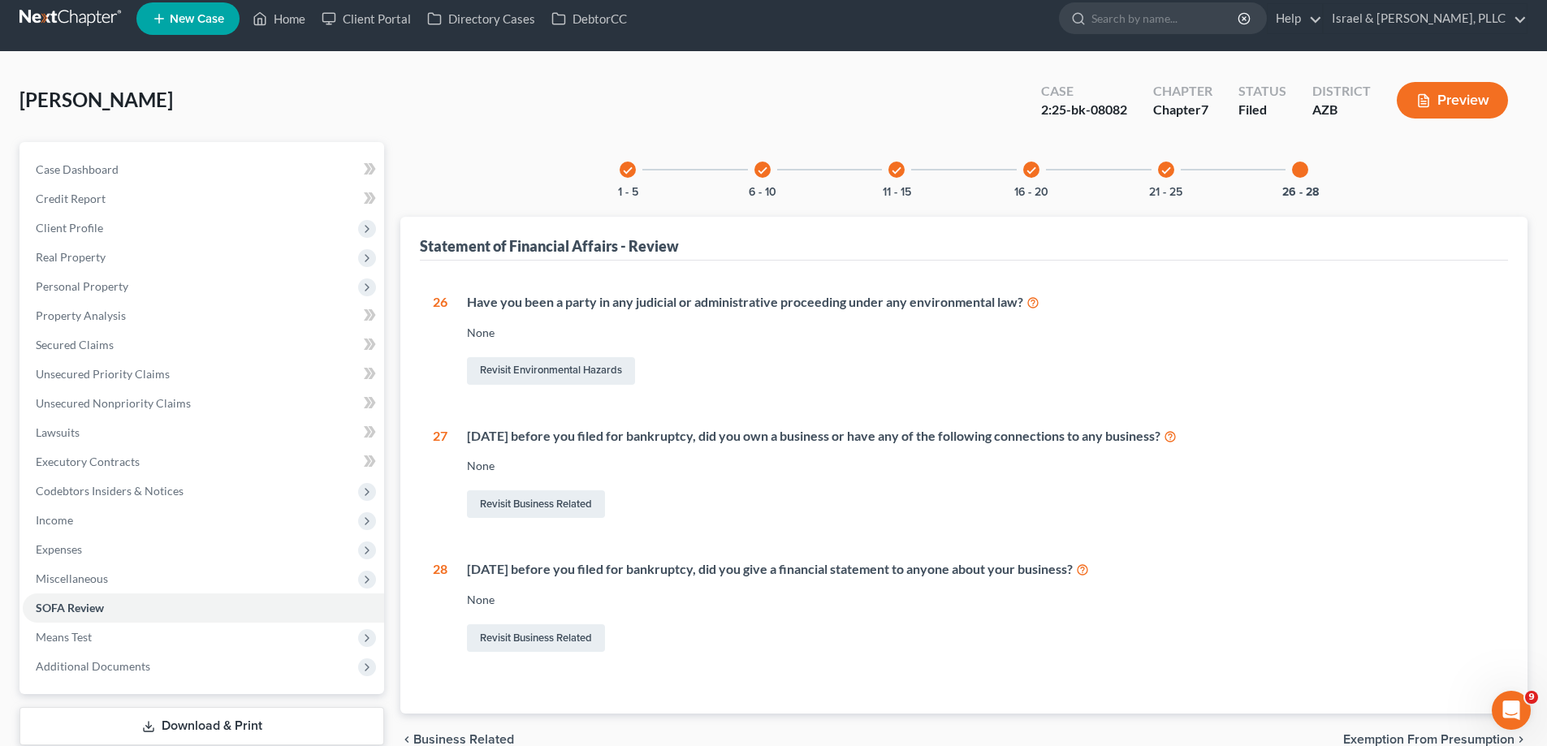
click at [1177, 434] on icon at bounding box center [1170, 435] width 13 height 15
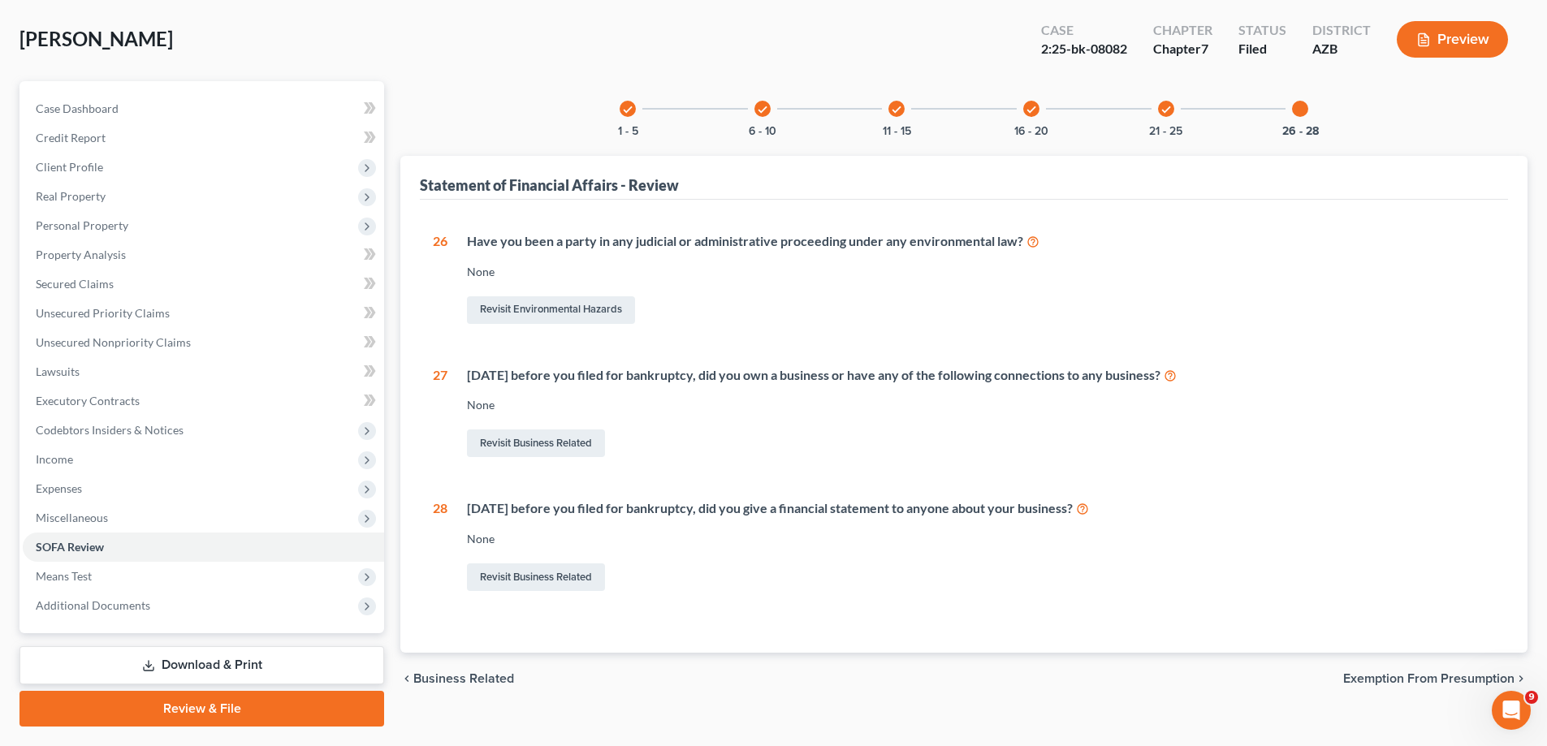
scroll to position [36, 0]
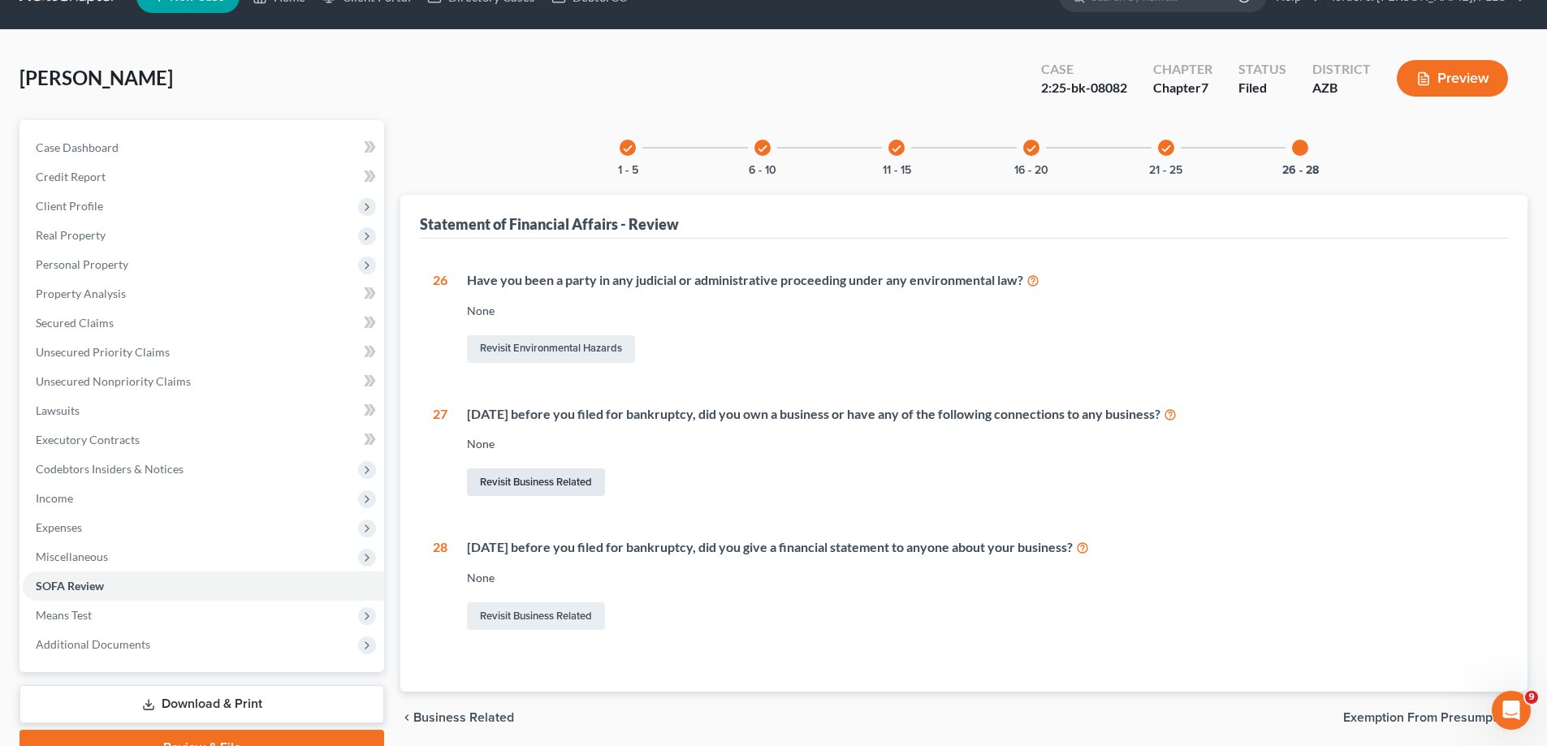
click at [566, 482] on link "Revisit Business Related" at bounding box center [536, 483] width 138 height 28
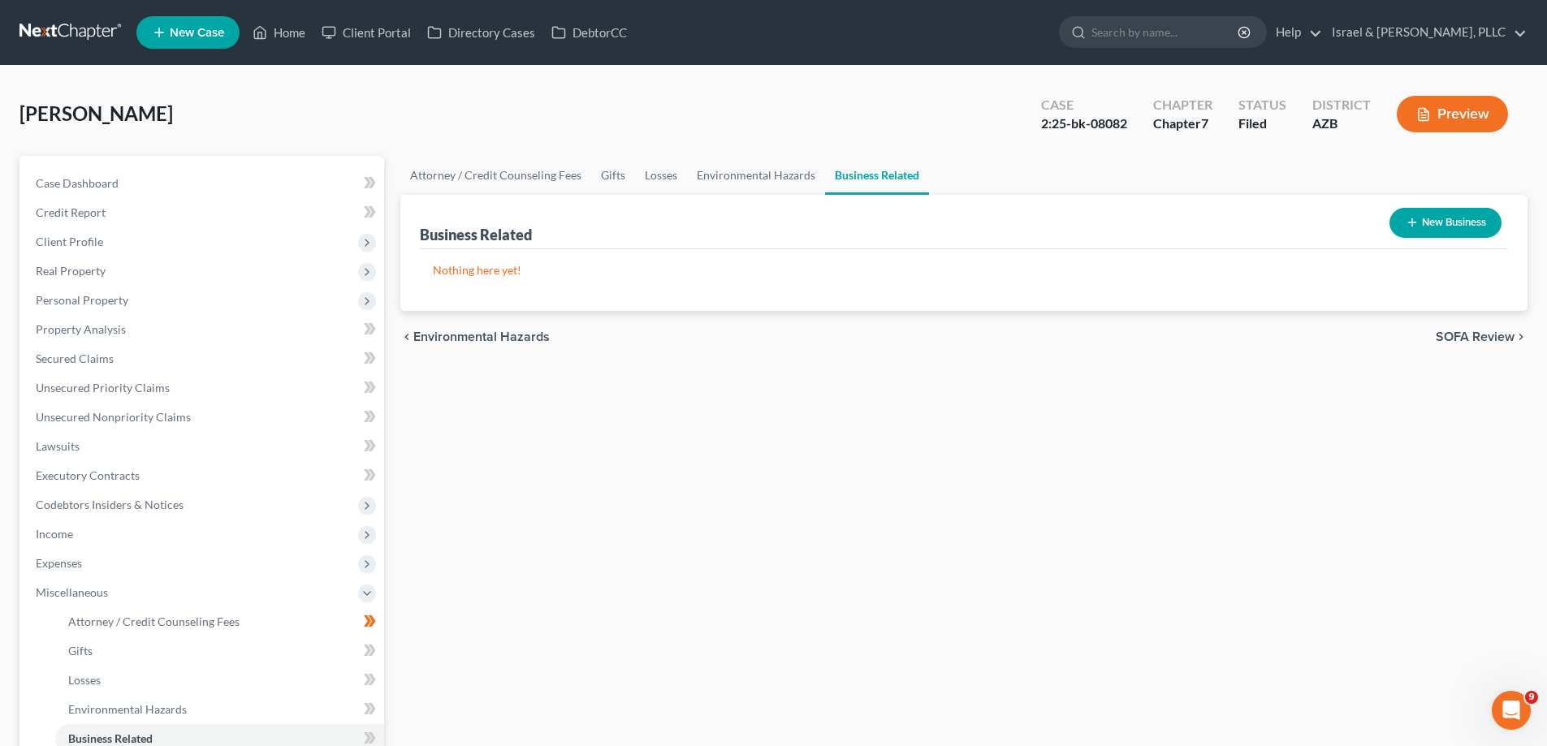
click at [1449, 224] on button "New Business" at bounding box center [1445, 223] width 112 height 30
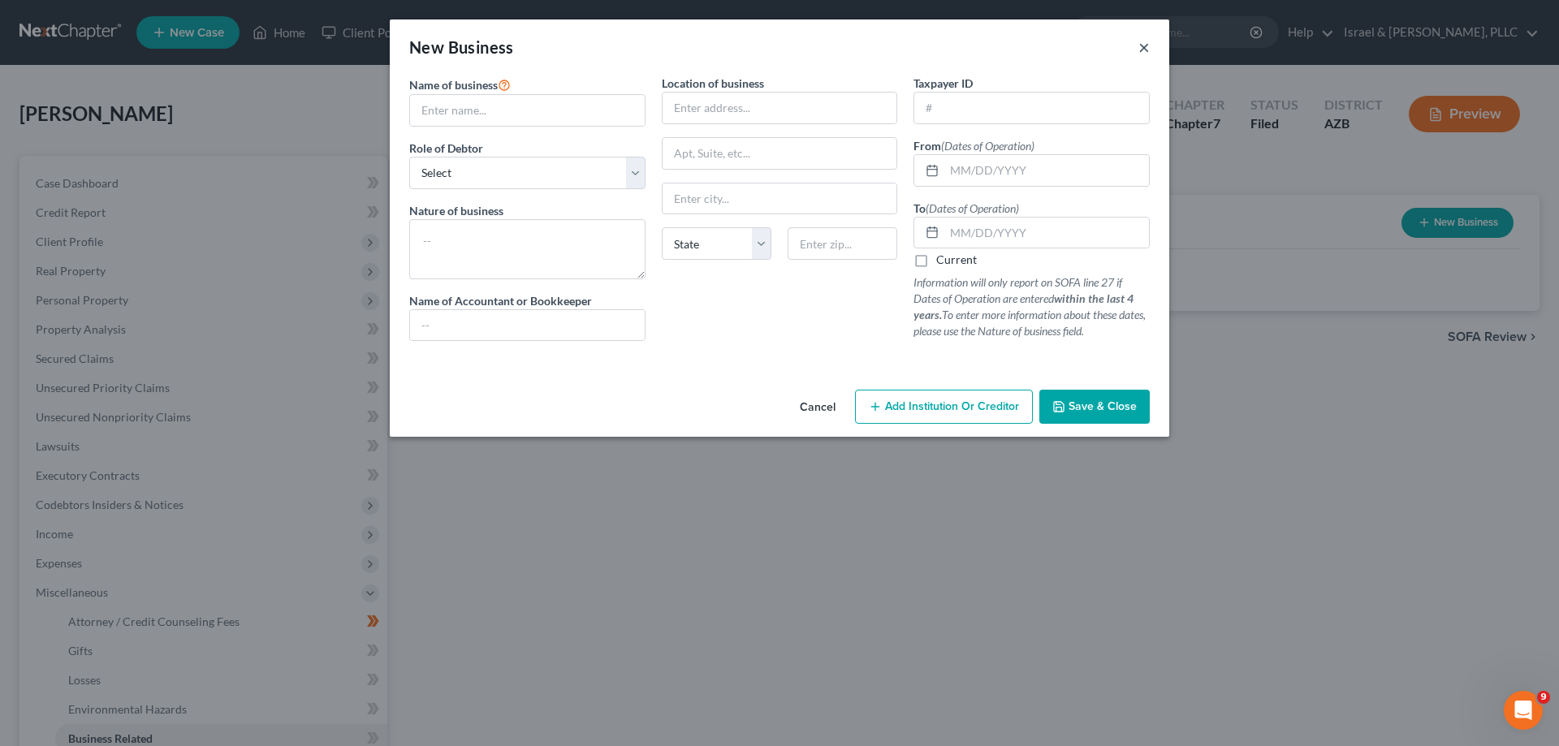
click at [1143, 50] on button "×" at bounding box center [1143, 46] width 11 height 19
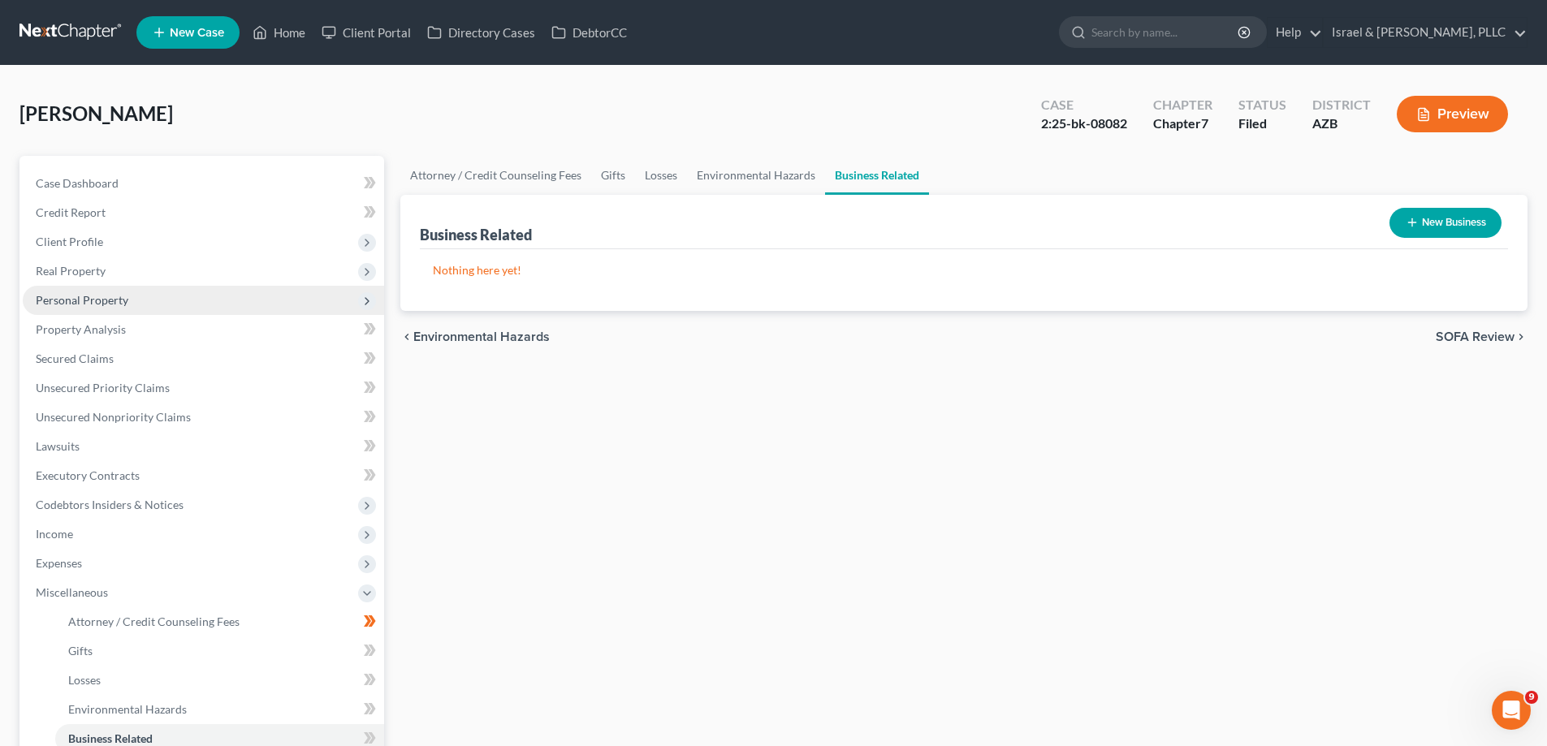
click at [105, 303] on span "Personal Property" at bounding box center [82, 300] width 93 height 14
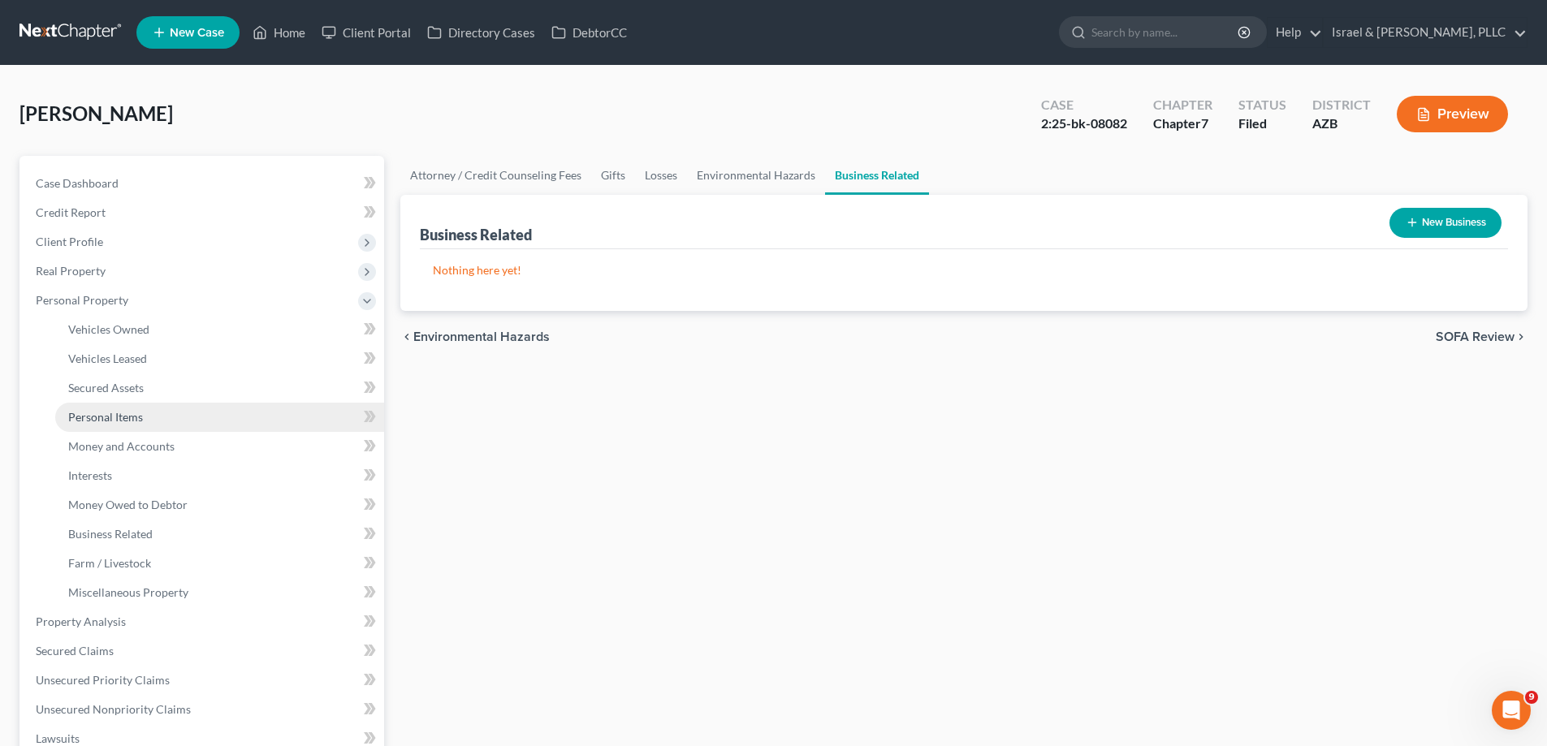
click at [126, 418] on span "Personal Items" at bounding box center [105, 417] width 75 height 14
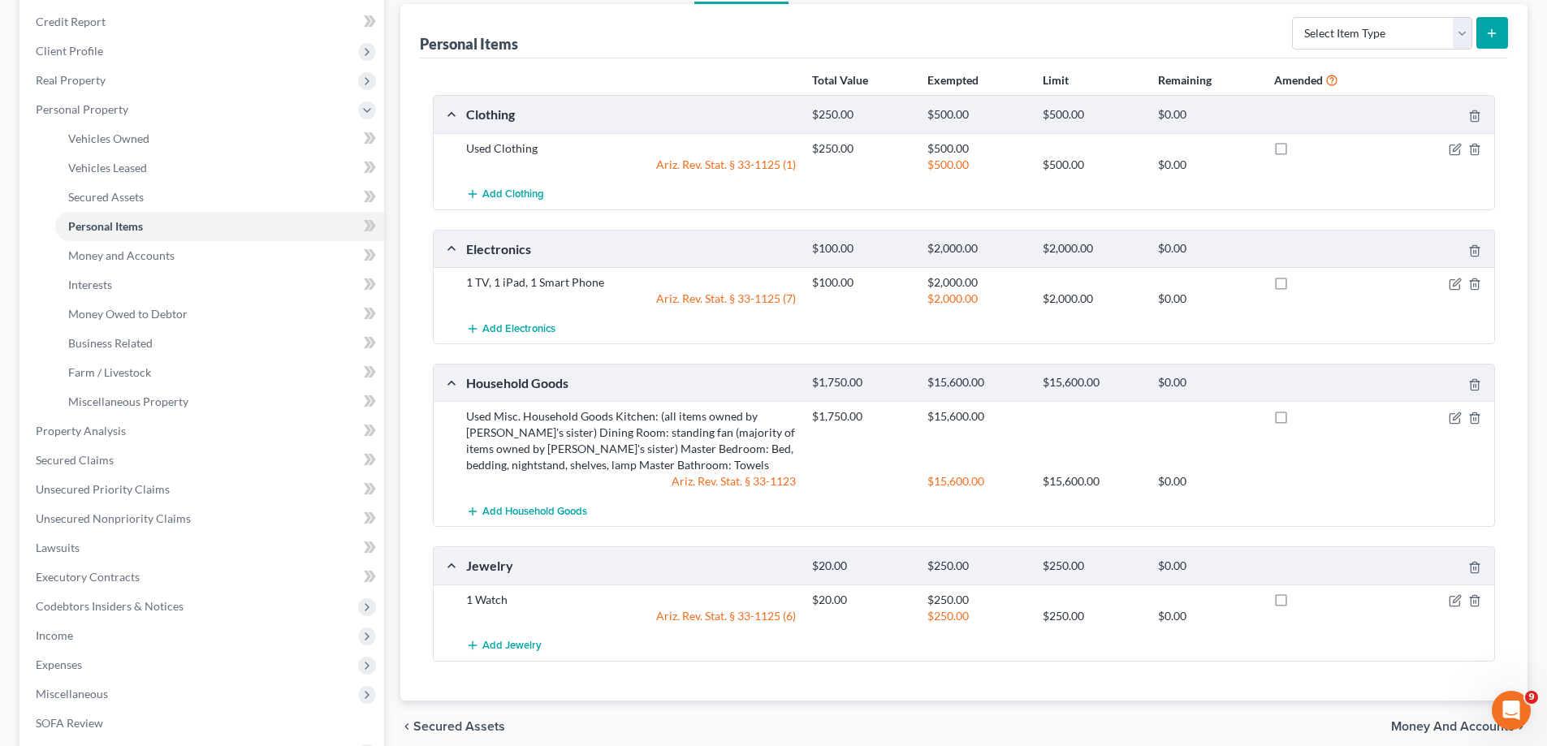
scroll to position [162, 0]
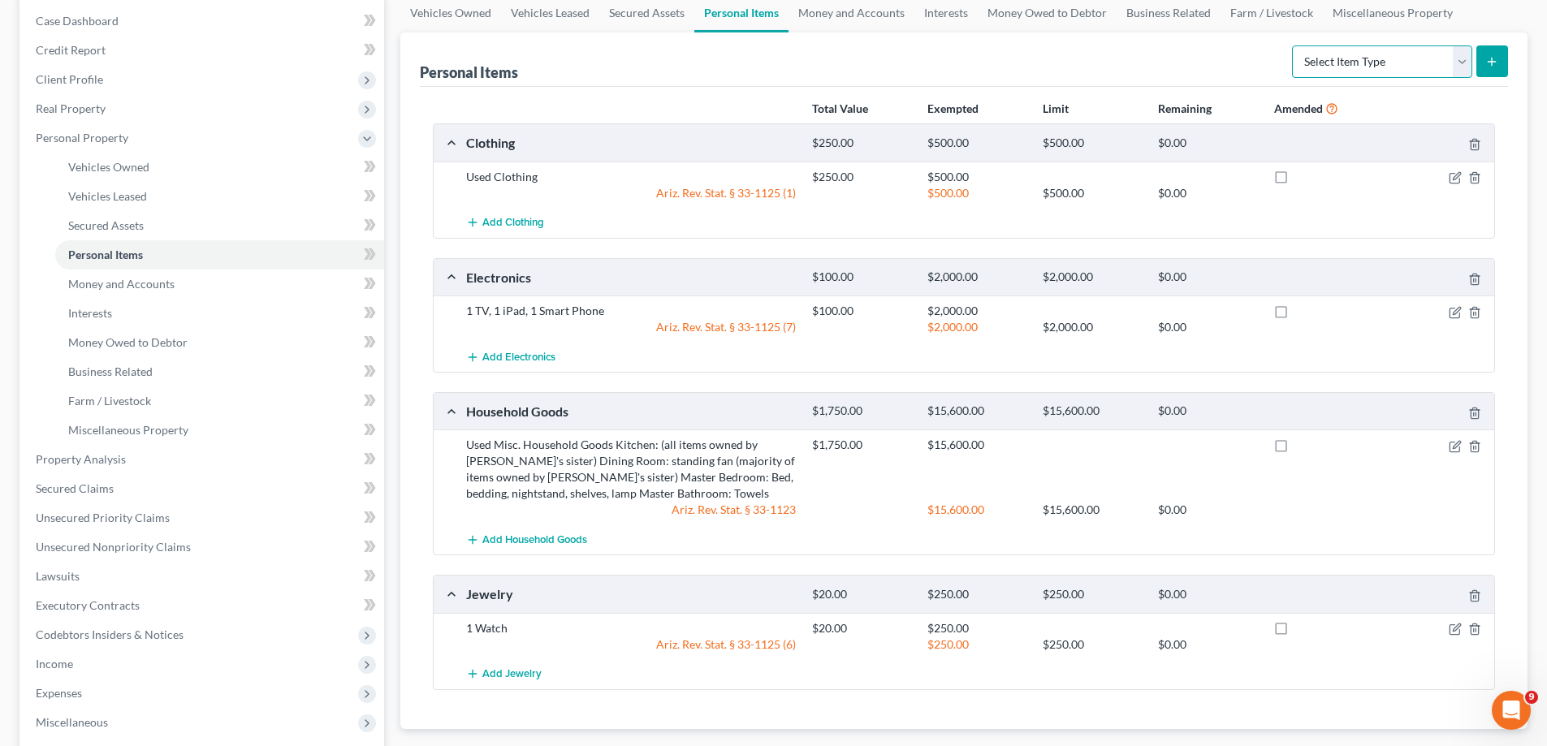
click at [1357, 67] on select "Select Item Type Clothing Collectibles Of Value Electronics Firearms Household …" at bounding box center [1382, 61] width 180 height 32
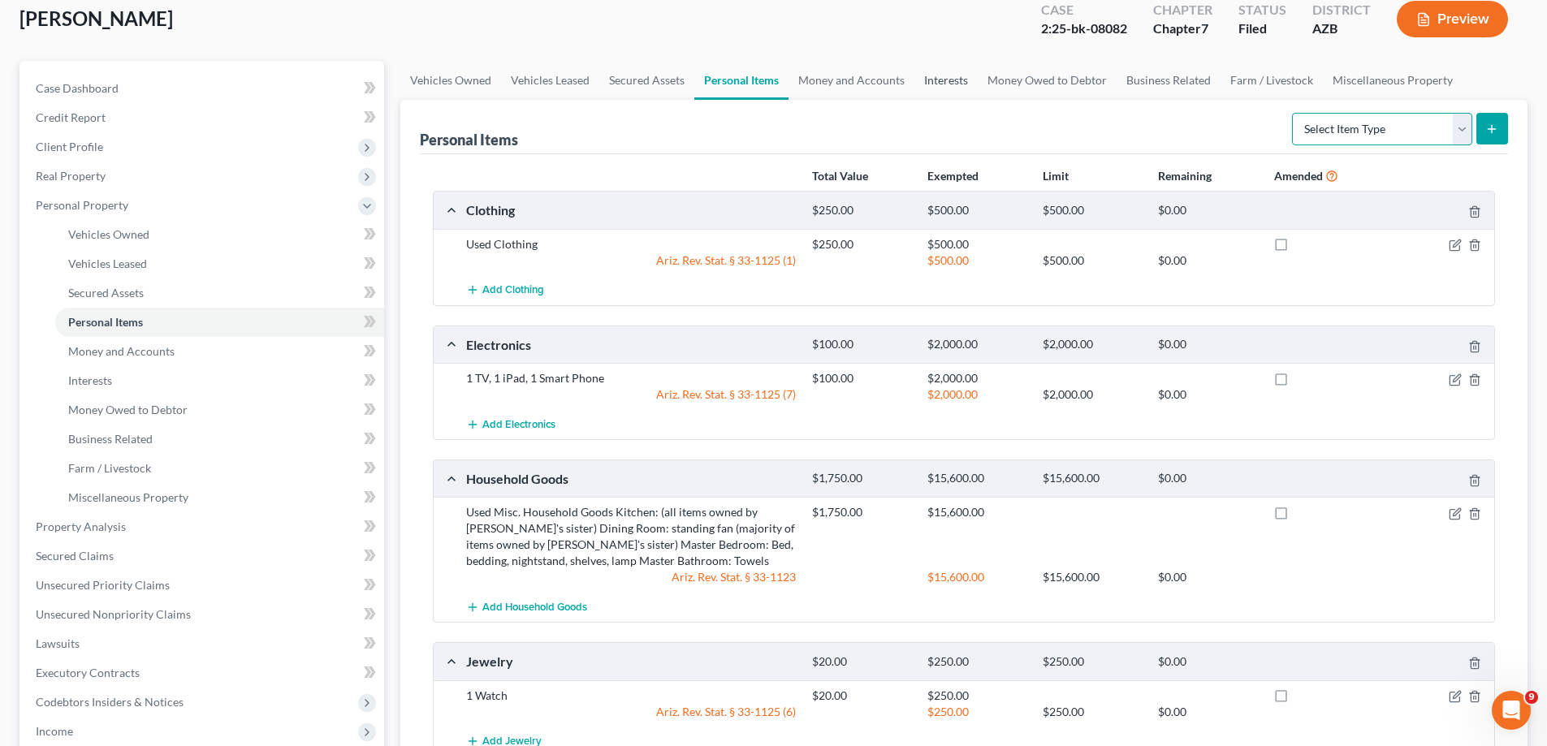
scroll to position [0, 0]
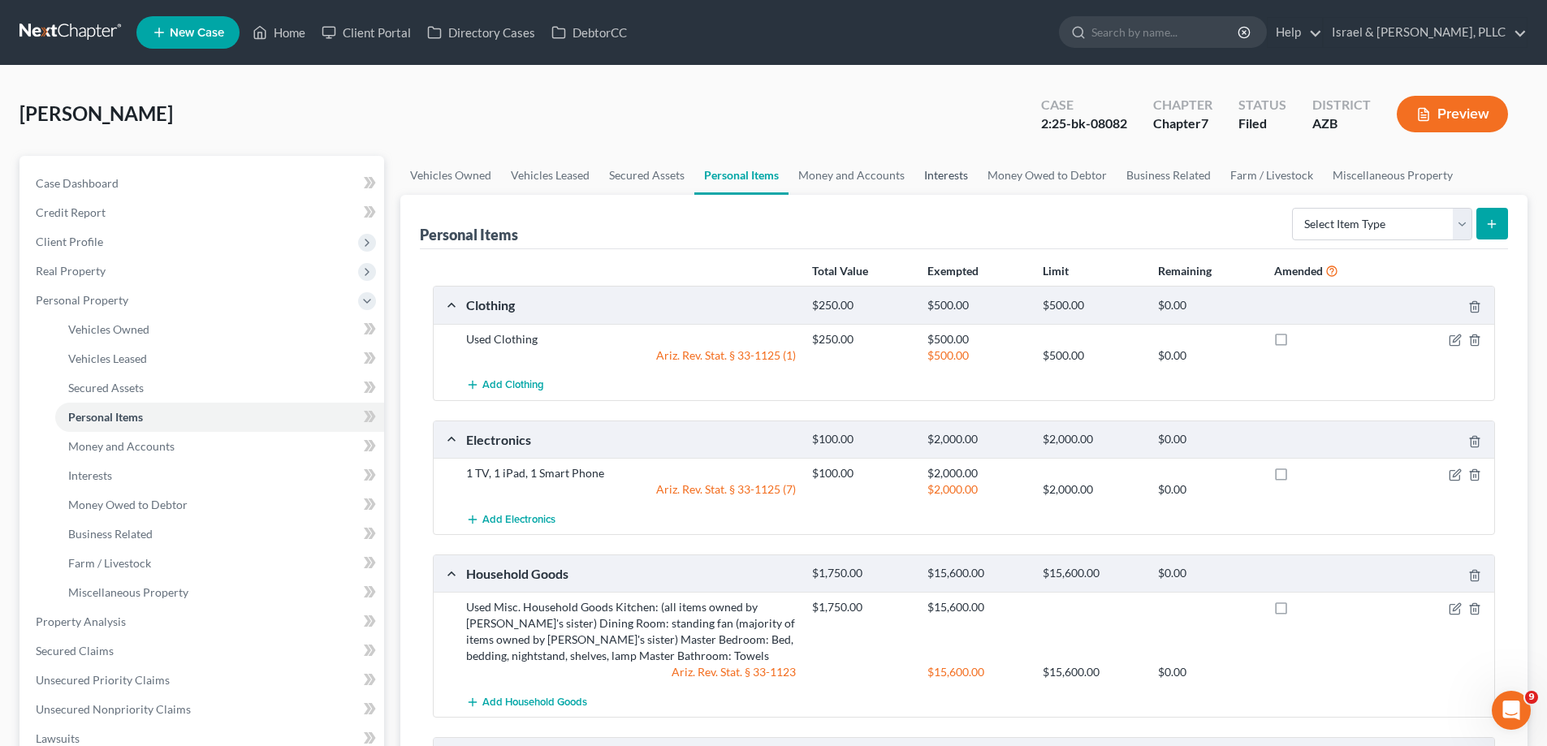
click at [945, 172] on link "Interests" at bounding box center [945, 175] width 63 height 39
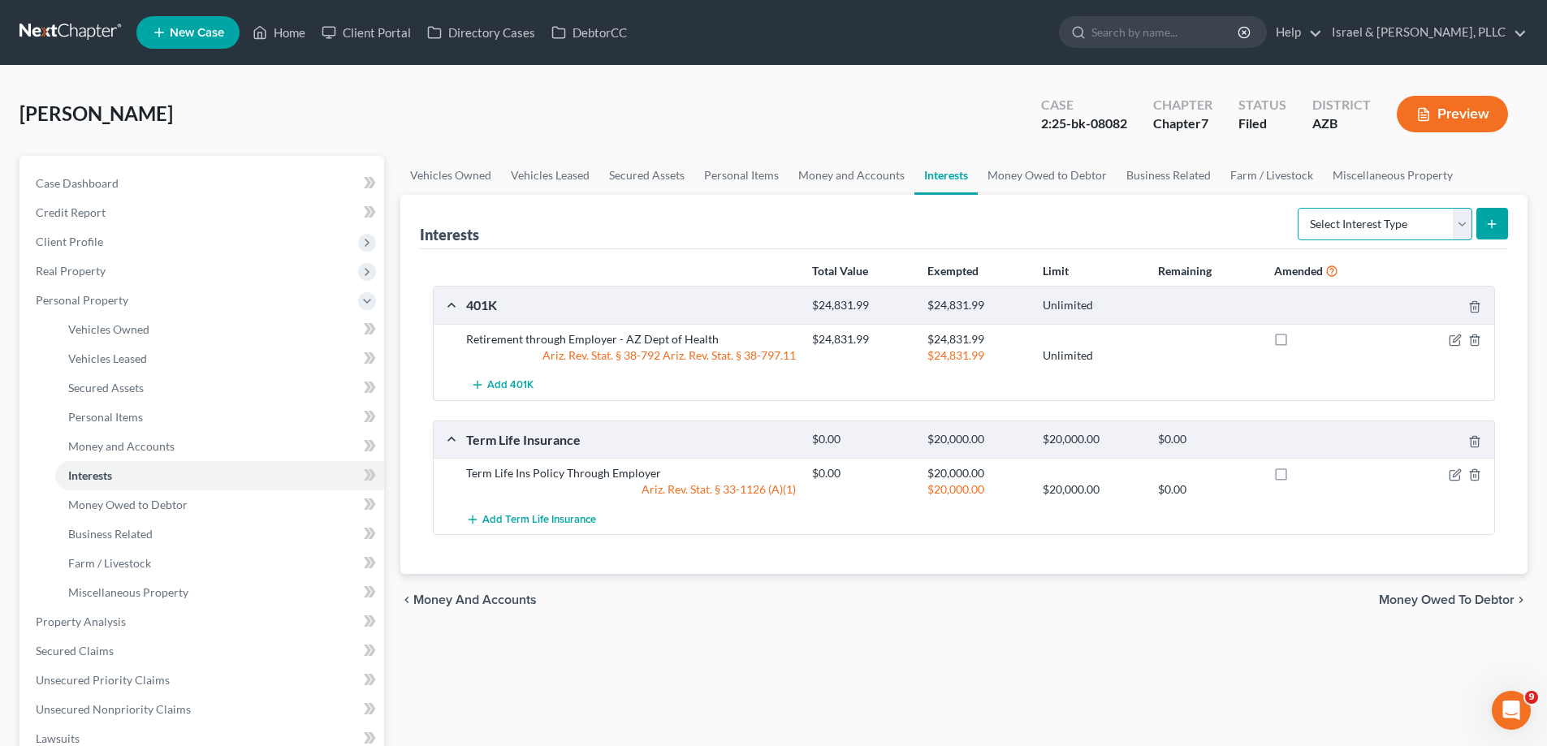
click at [1410, 221] on select "Select Interest Type 401K Annuity Bond Education IRA Government Bond Government…" at bounding box center [1385, 224] width 175 height 32
click at [1188, 171] on link "Business Related" at bounding box center [1169, 175] width 104 height 39
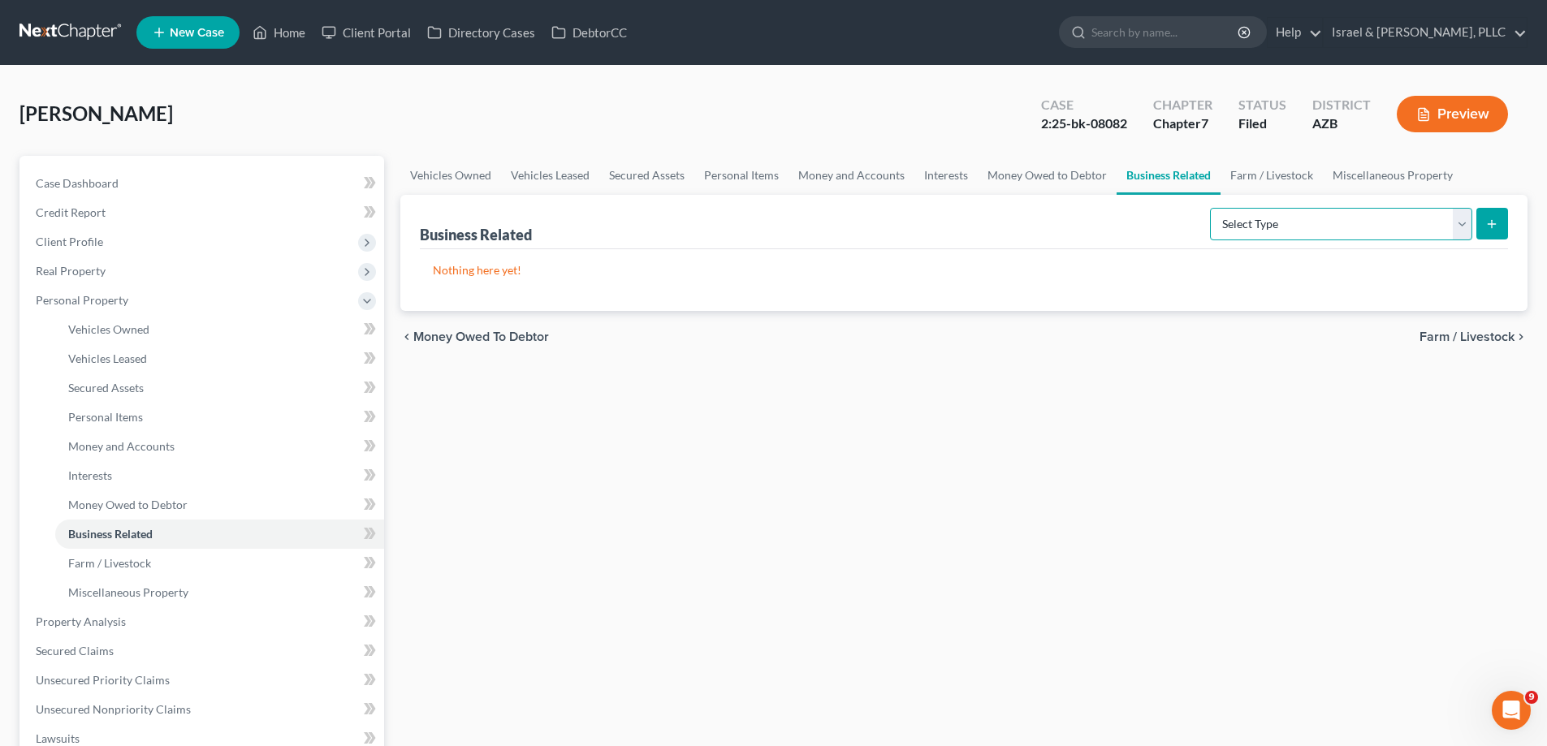
click at [1445, 222] on select "Select Type Customer Lists Franchises Inventory Licenses Machinery Office Equip…" at bounding box center [1341, 224] width 262 height 32
click at [779, 179] on link "Personal Items" at bounding box center [741, 175] width 94 height 39
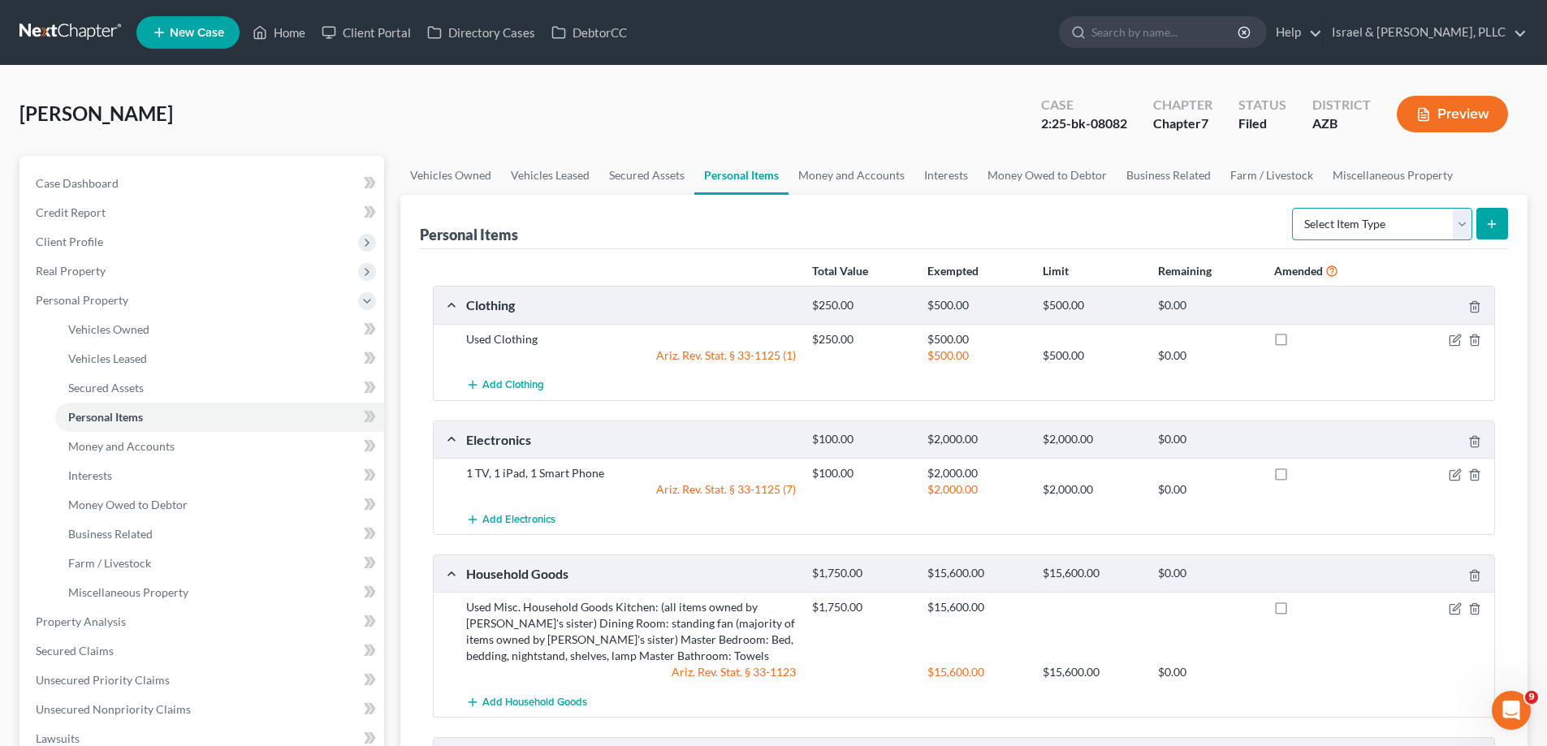
click at [1458, 226] on select "Select Item Type Clothing Collectibles Of Value Electronics Firearms Household …" at bounding box center [1382, 224] width 180 height 32
click at [1514, 298] on div "Personal Items Select Item Type Clothing Collectibles Of Value Electronics Fire…" at bounding box center [963, 543] width 1127 height 697
click at [1492, 223] on line "submit" at bounding box center [1492, 223] width 0 height 7
click at [1458, 223] on select "Select Item Type Clothing Collectibles Of Value Electronics Firearms Household …" at bounding box center [1382, 224] width 180 height 32
click at [1294, 208] on select "Select Item Type Clothing Collectibles Of Value Electronics Firearms Household …" at bounding box center [1382, 224] width 180 height 32
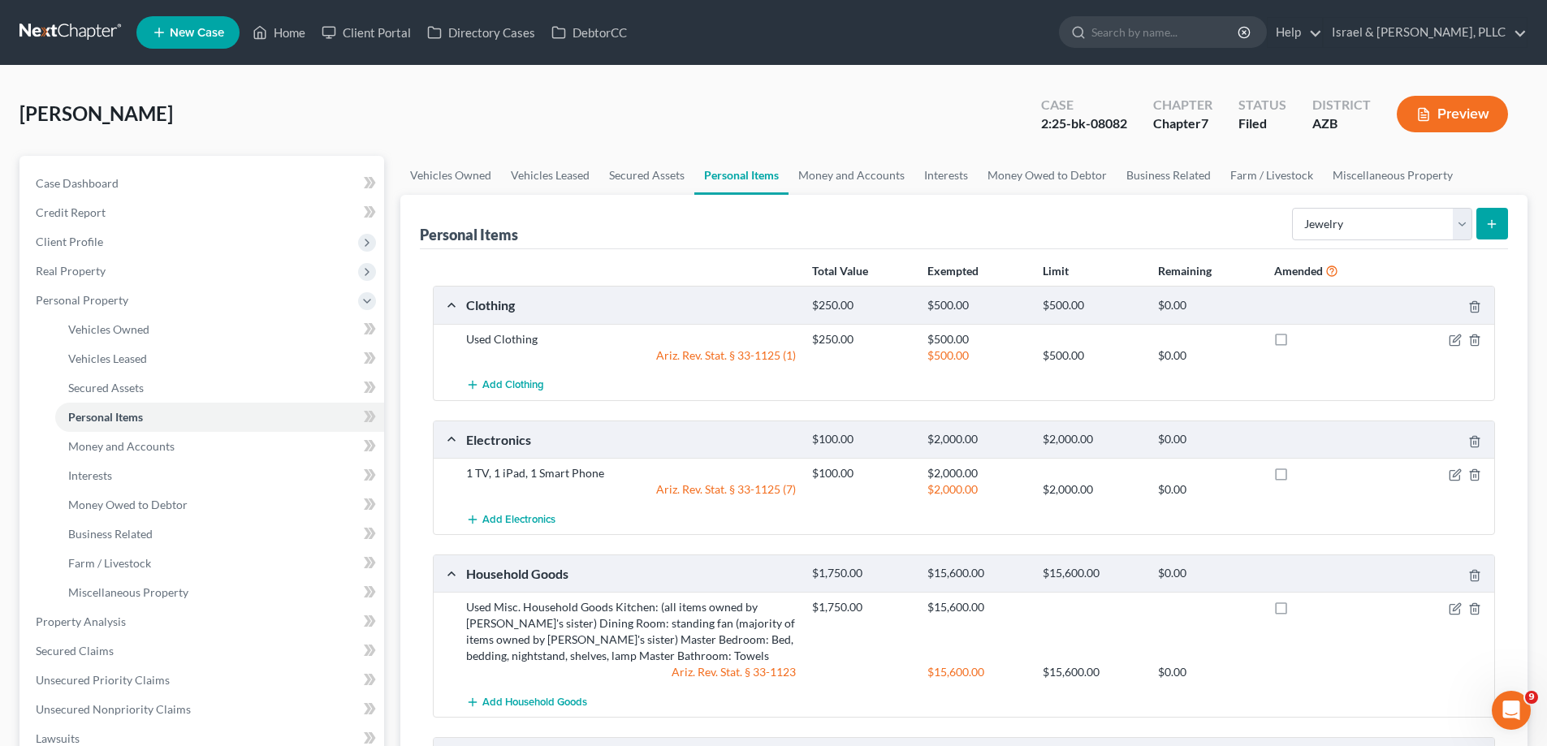
click at [1498, 232] on button "submit" at bounding box center [1492, 224] width 32 height 32
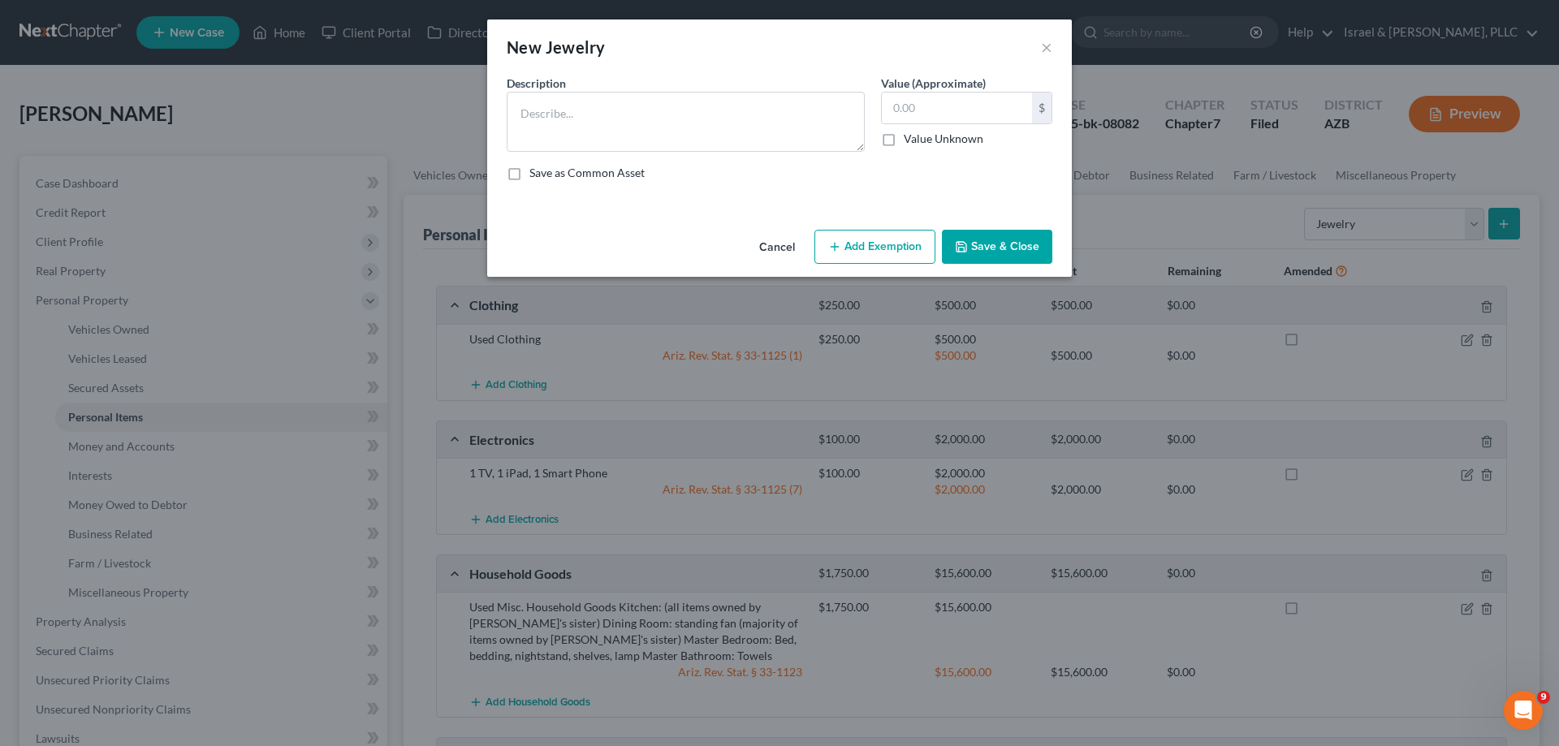
click at [893, 243] on button "Add Exemption" at bounding box center [874, 247] width 121 height 34
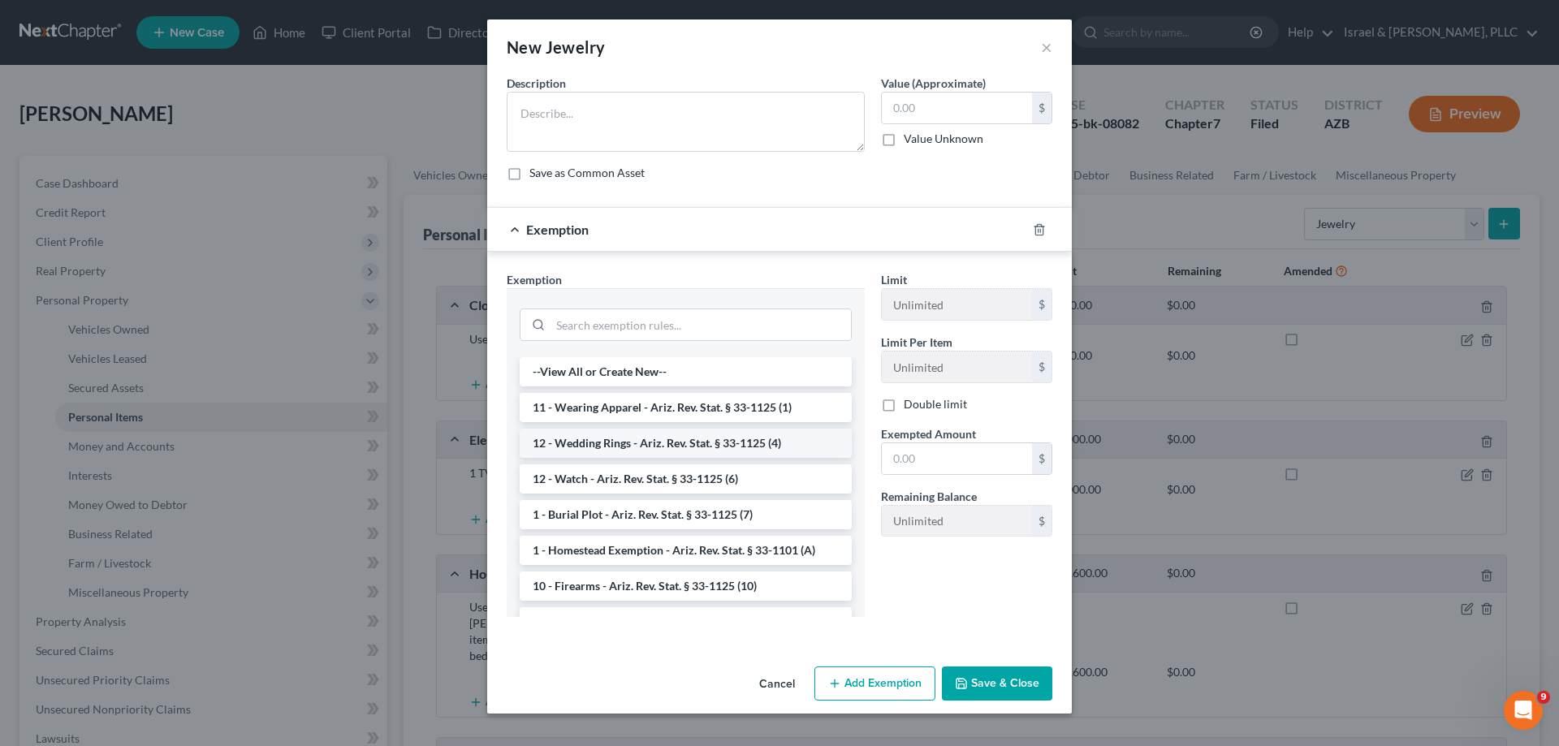
click at [713, 442] on li "12 - Wedding Rings - Ariz. Rev. Stat. § 33-1125 (4)" at bounding box center [686, 443] width 332 height 29
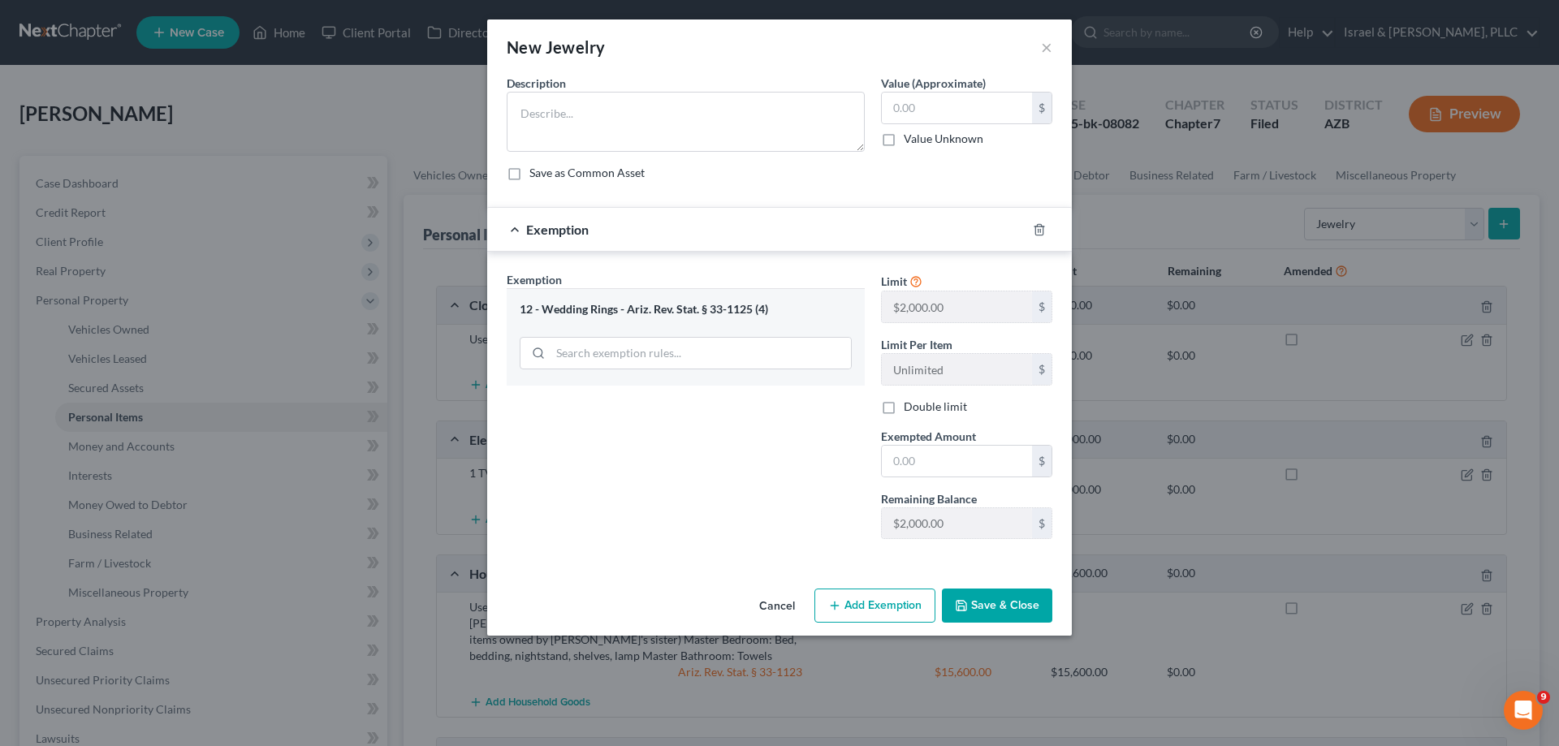
click at [789, 603] on button "Cancel" at bounding box center [777, 606] width 62 height 32
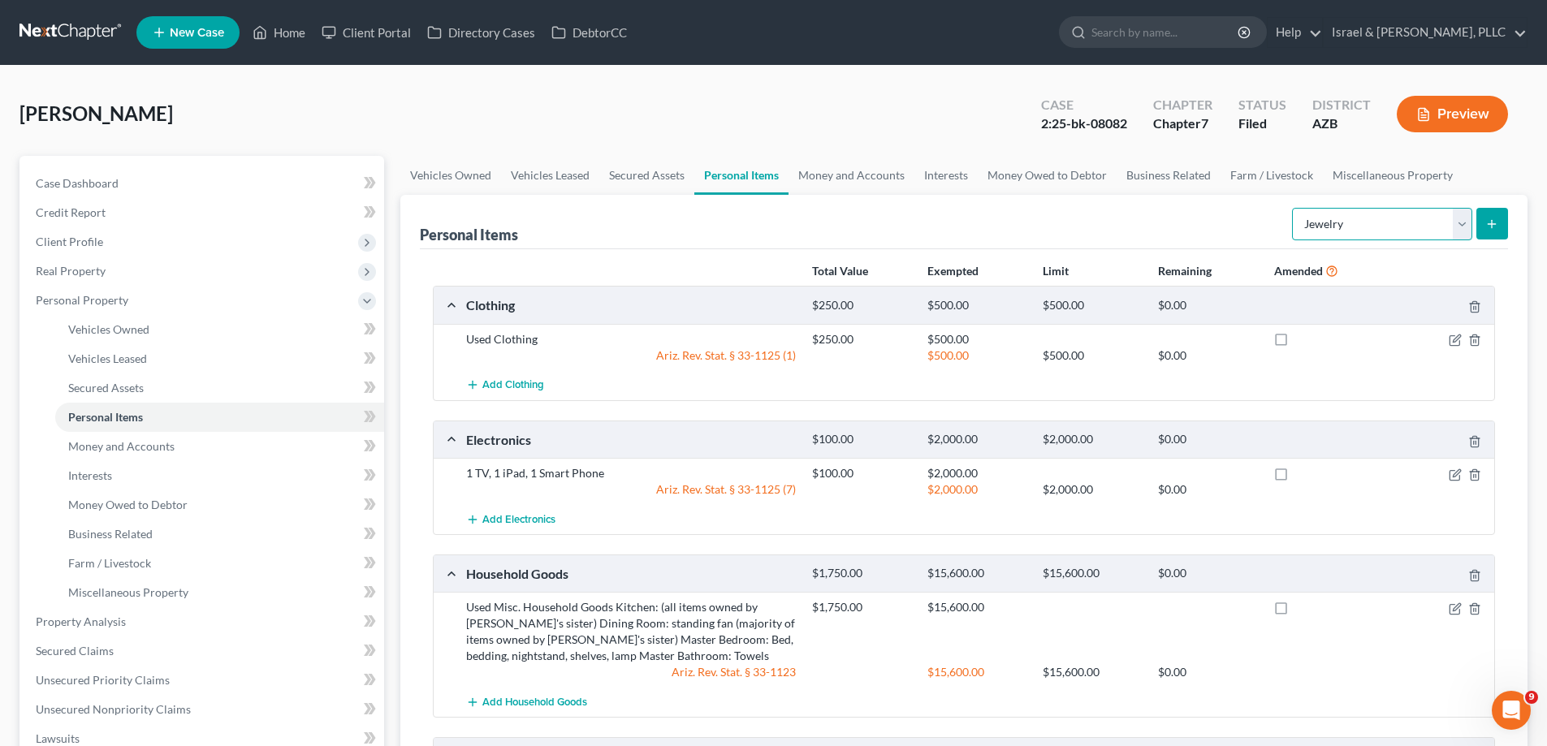
click at [1461, 227] on select "Select Item Type Clothing Collectibles Of Value Electronics Firearms Household …" at bounding box center [1382, 224] width 180 height 32
select select "firearms"
click at [1294, 208] on select "Select Item Type Clothing Collectibles Of Value Electronics Firearms Household …" at bounding box center [1382, 224] width 180 height 32
click at [1488, 222] on icon "submit" at bounding box center [1491, 224] width 13 height 13
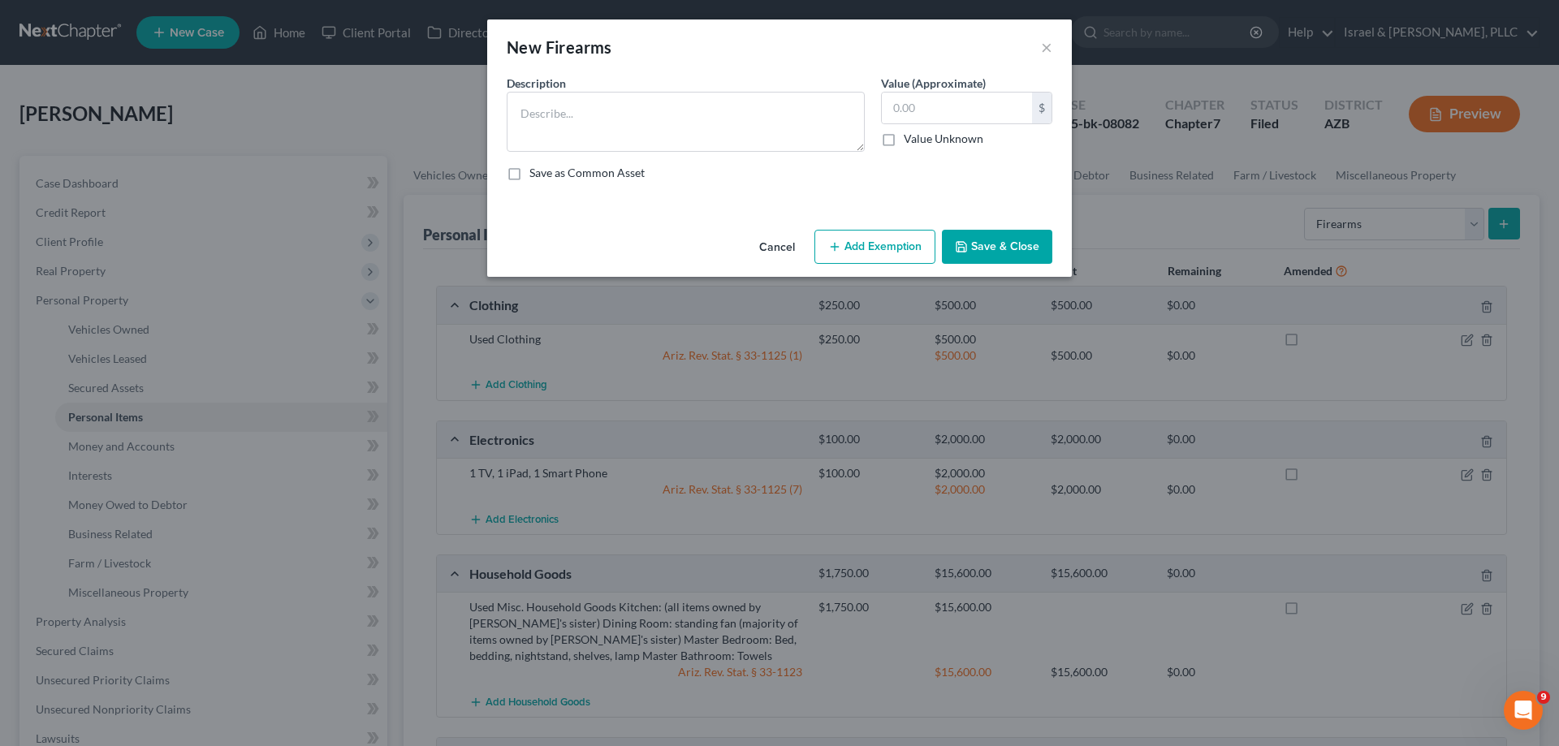
click at [897, 253] on button "Add Exemption" at bounding box center [874, 247] width 121 height 34
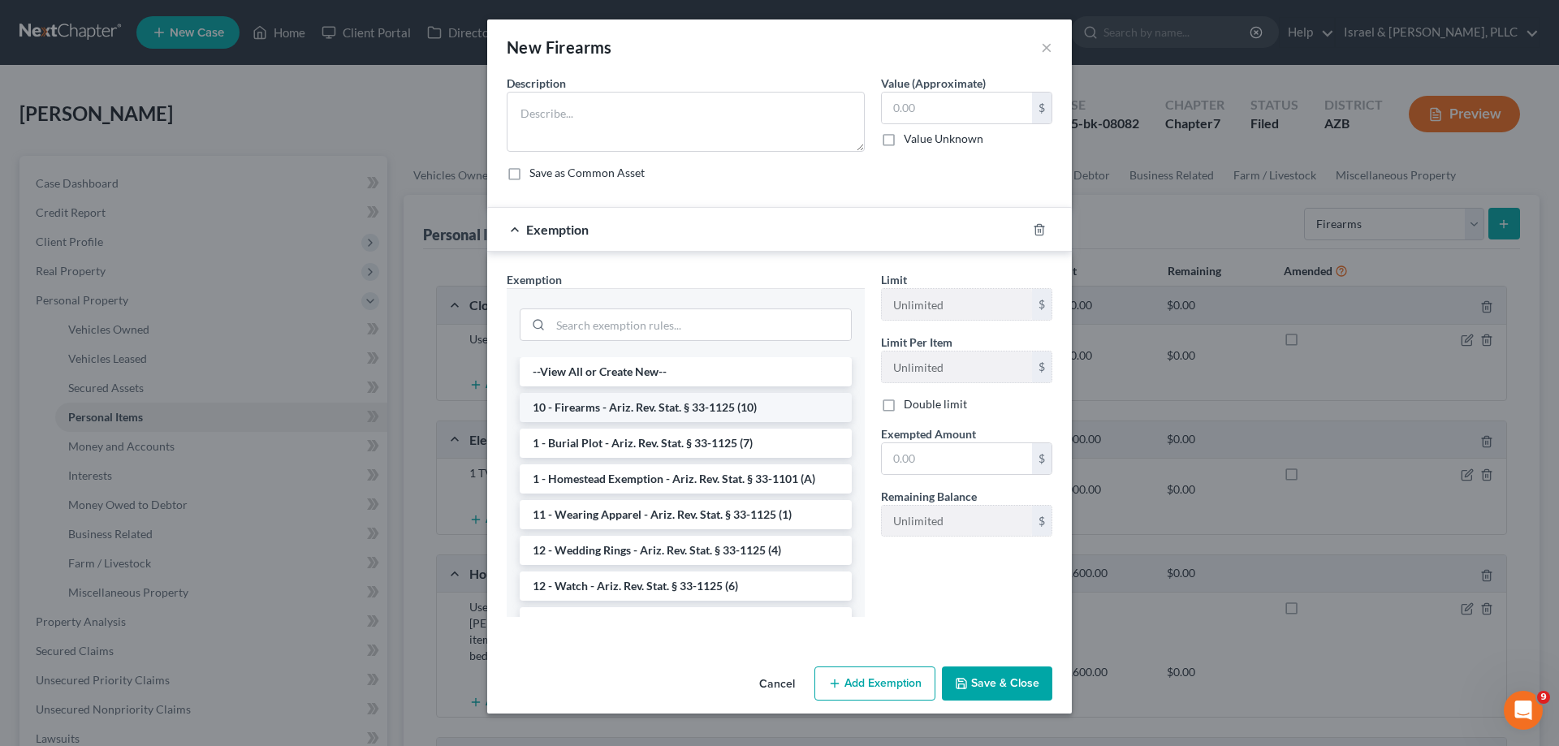
click at [743, 408] on li "10 - Firearms - Ariz. Rev. Stat. § 33-1125 (10)" at bounding box center [686, 407] width 332 height 29
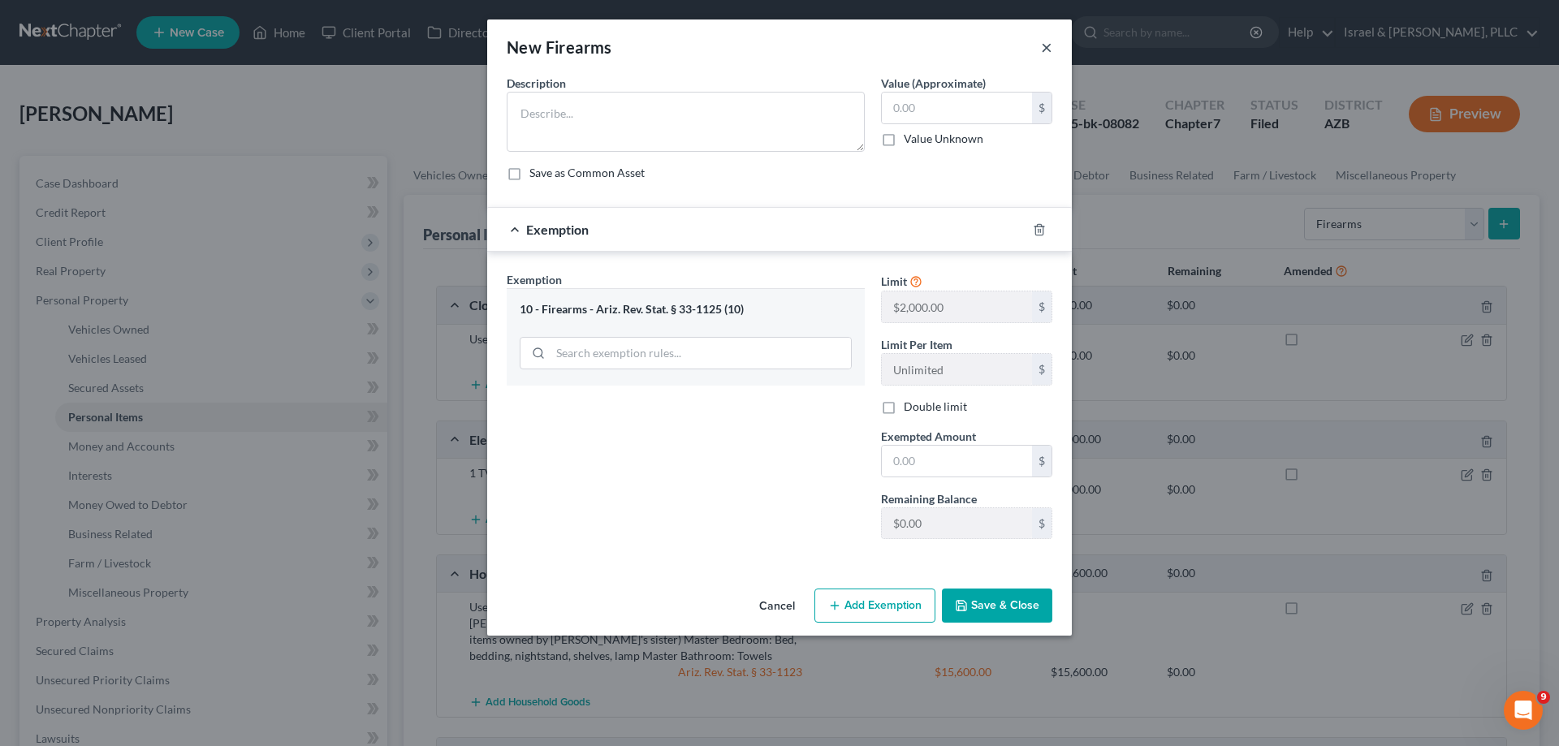
click at [1043, 53] on button "×" at bounding box center [1046, 46] width 11 height 19
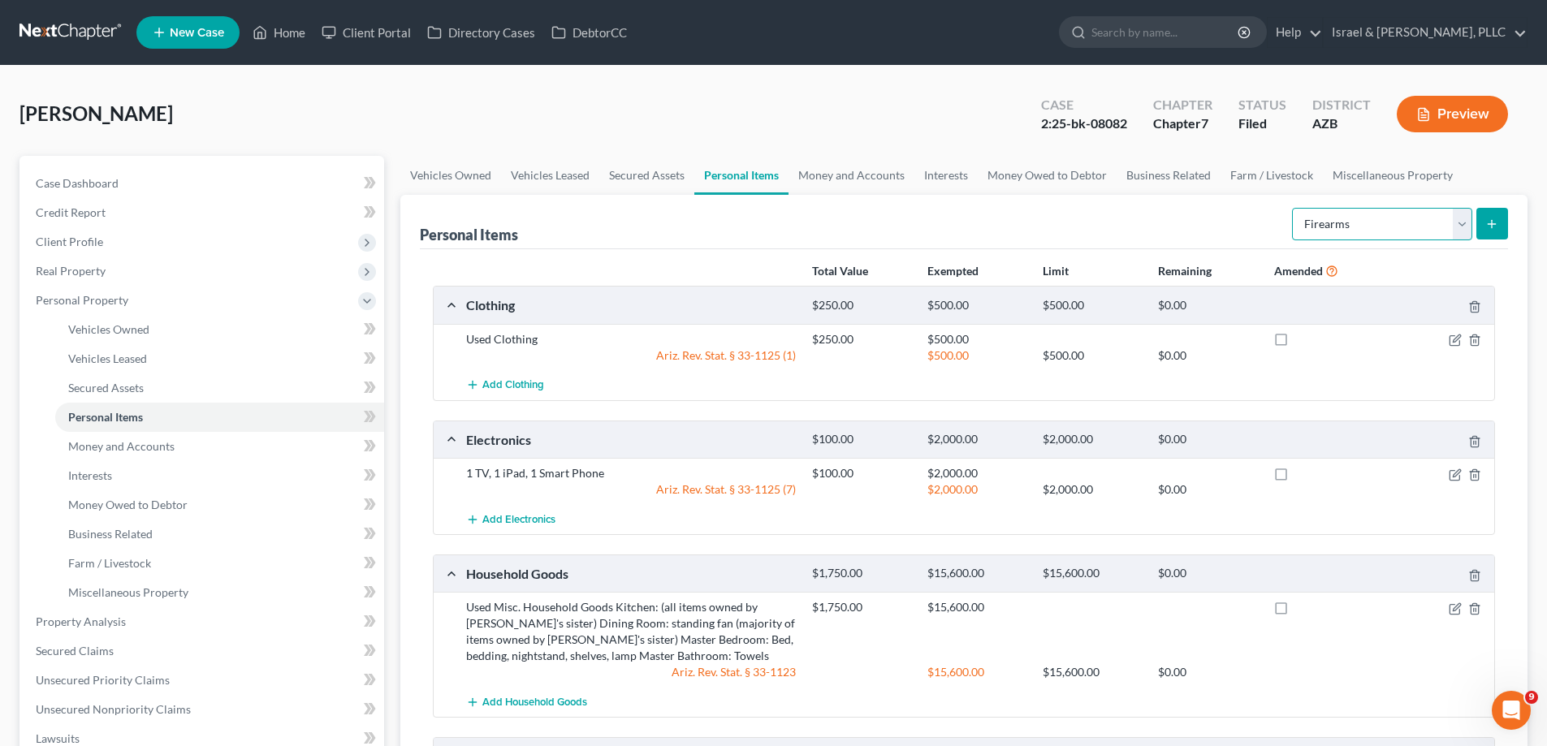
click at [1428, 221] on select "Select Item Type Clothing Collectibles Of Value Electronics Firearms Household …" at bounding box center [1382, 224] width 180 height 32
click at [942, 170] on link "Interests" at bounding box center [945, 175] width 63 height 39
